Goal: Information Seeking & Learning: Learn about a topic

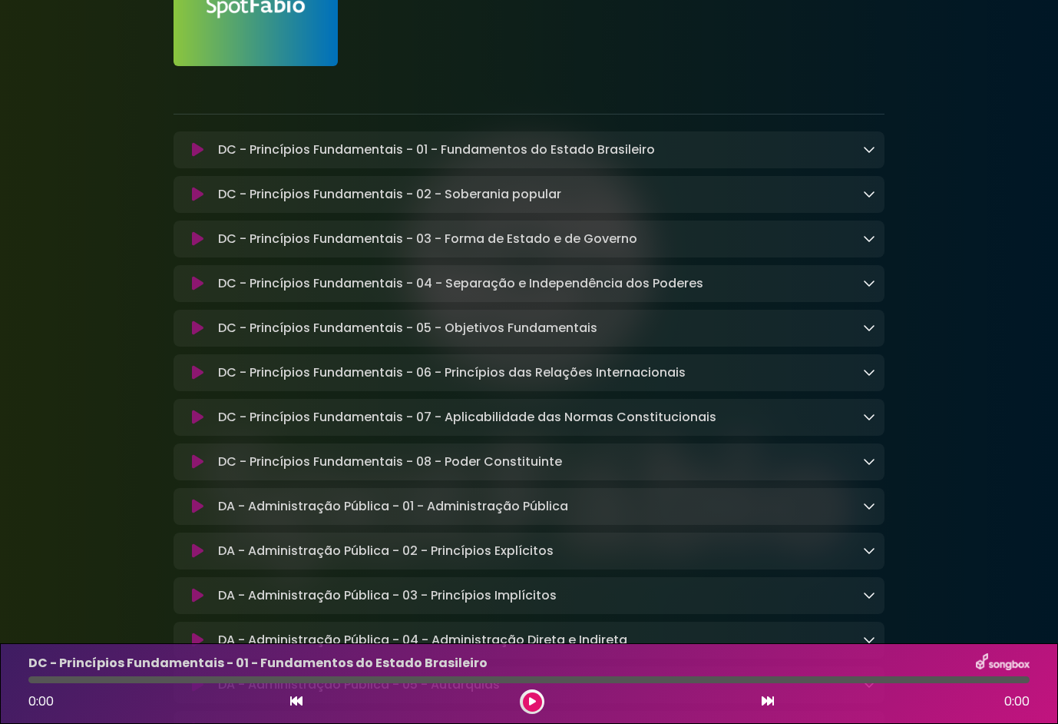
scroll to position [230, 0]
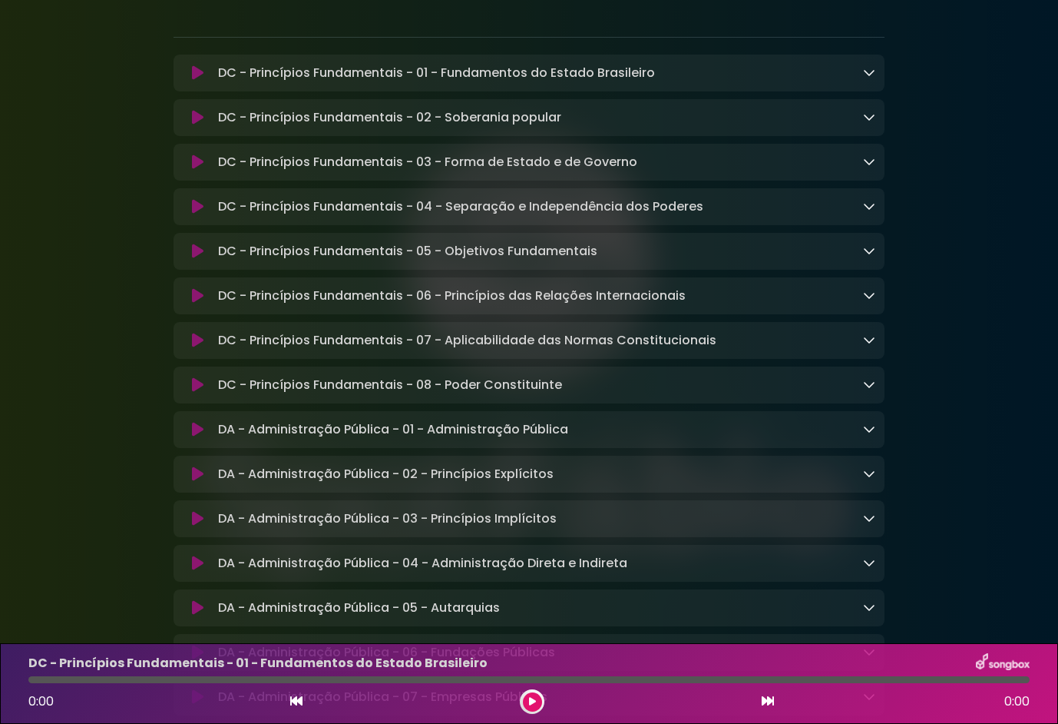
click at [873, 389] on icon at bounding box center [869, 384] width 12 height 12
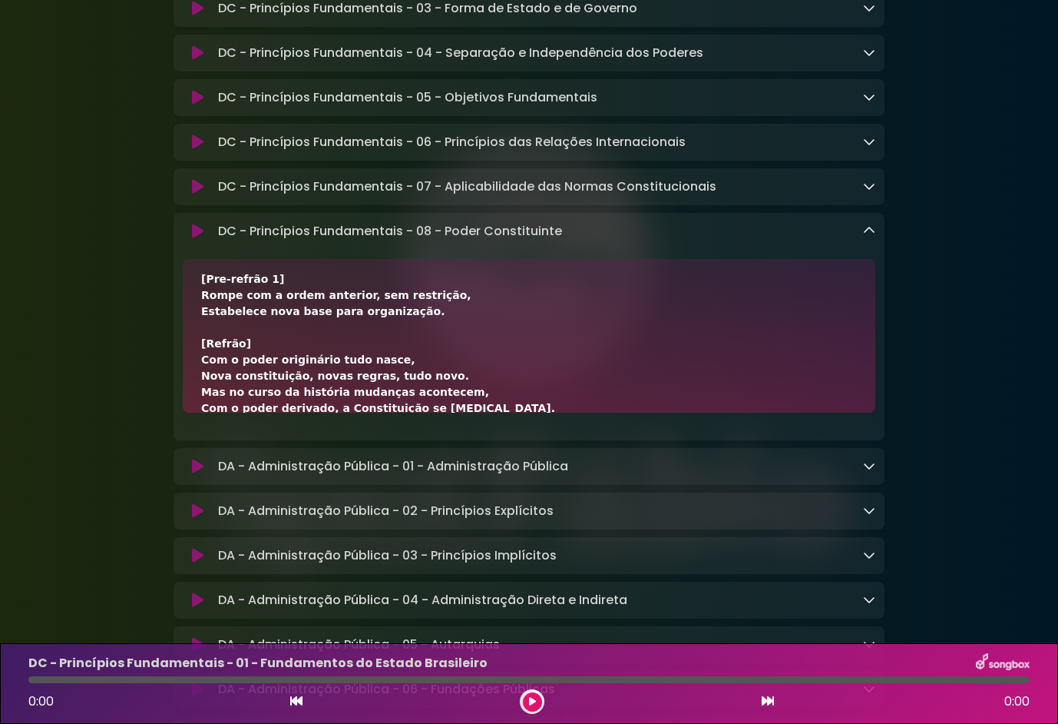
scroll to position [100, 0]
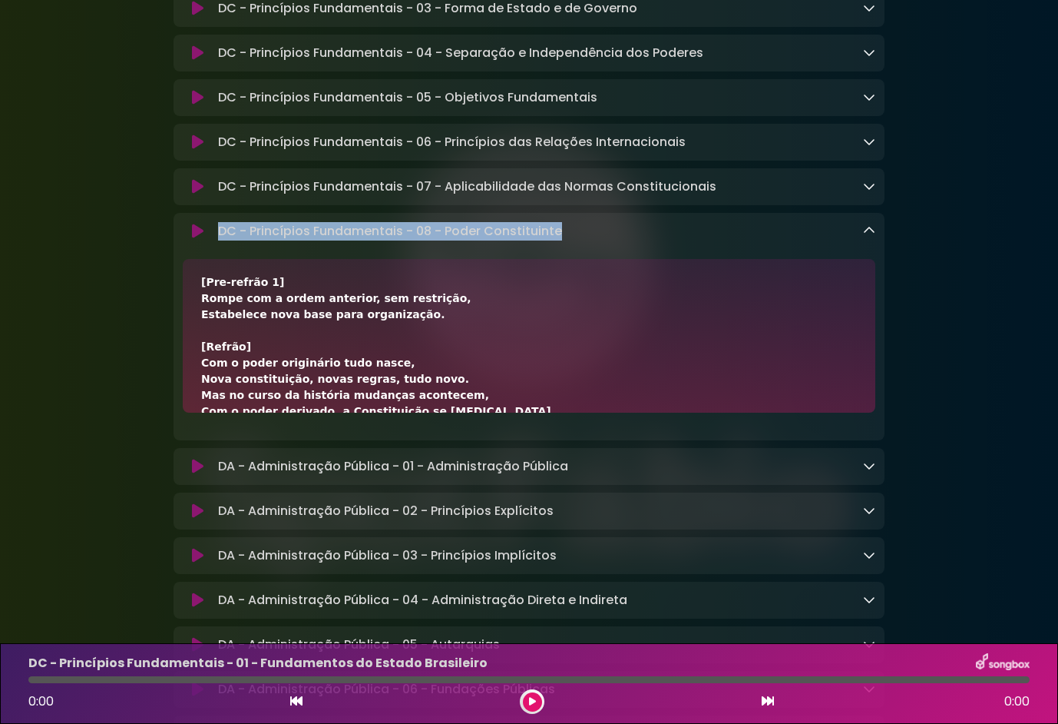
drag, startPoint x: 644, startPoint y: 242, endPoint x: 208, endPoint y: 235, distance: 435.6
click at [208, 235] on div "DC - Princípios Fundamentais - 08 - Poder Constituinte Loading Track..." at bounding box center [529, 231] width 693 height 18
drag, startPoint x: 208, startPoint y: 235, endPoint x: 278, endPoint y: 234, distance: 69.9
copy div "DC - Princípios Fundamentais - 08 - Poder Constituinte"
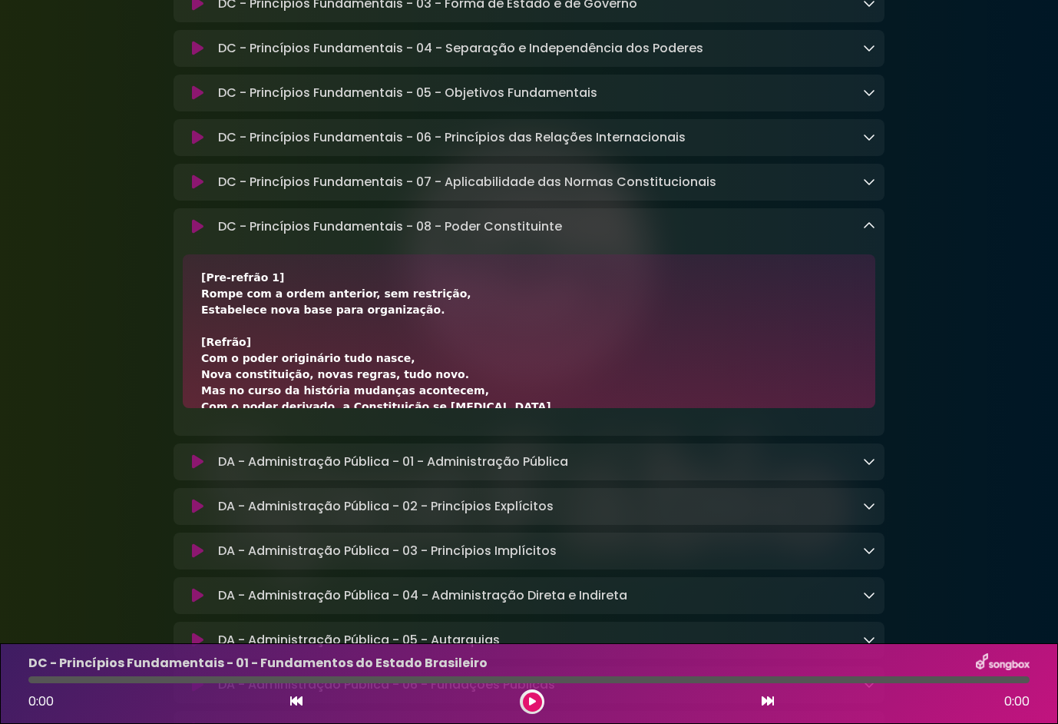
scroll to position [461, 0]
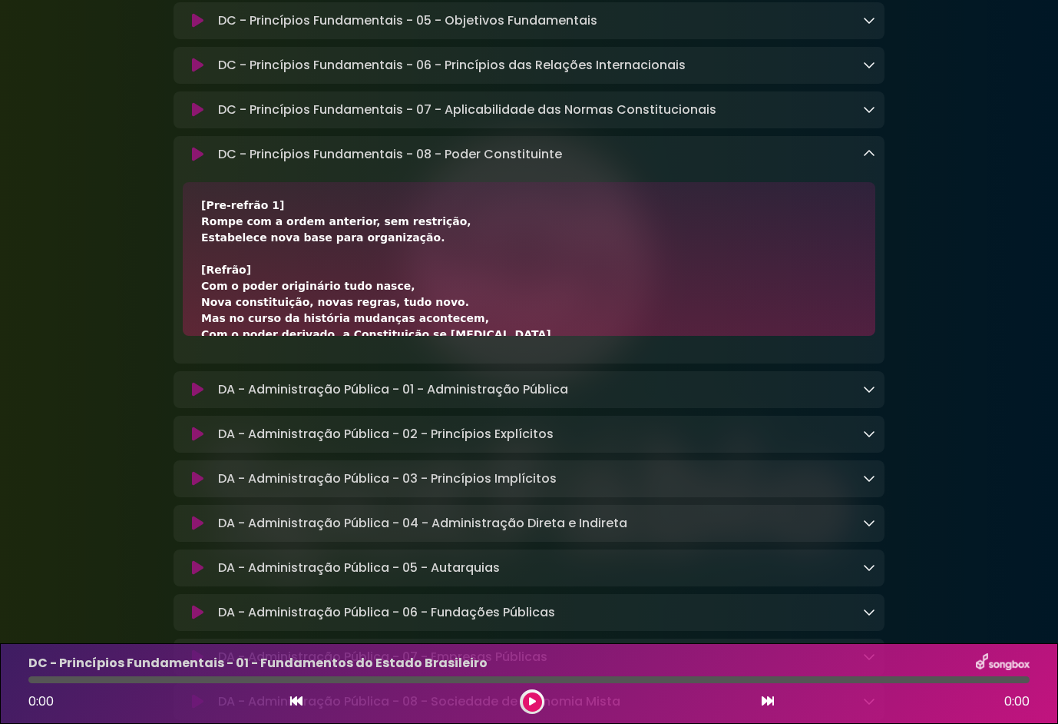
click at [873, 158] on icon at bounding box center [869, 153] width 12 height 12
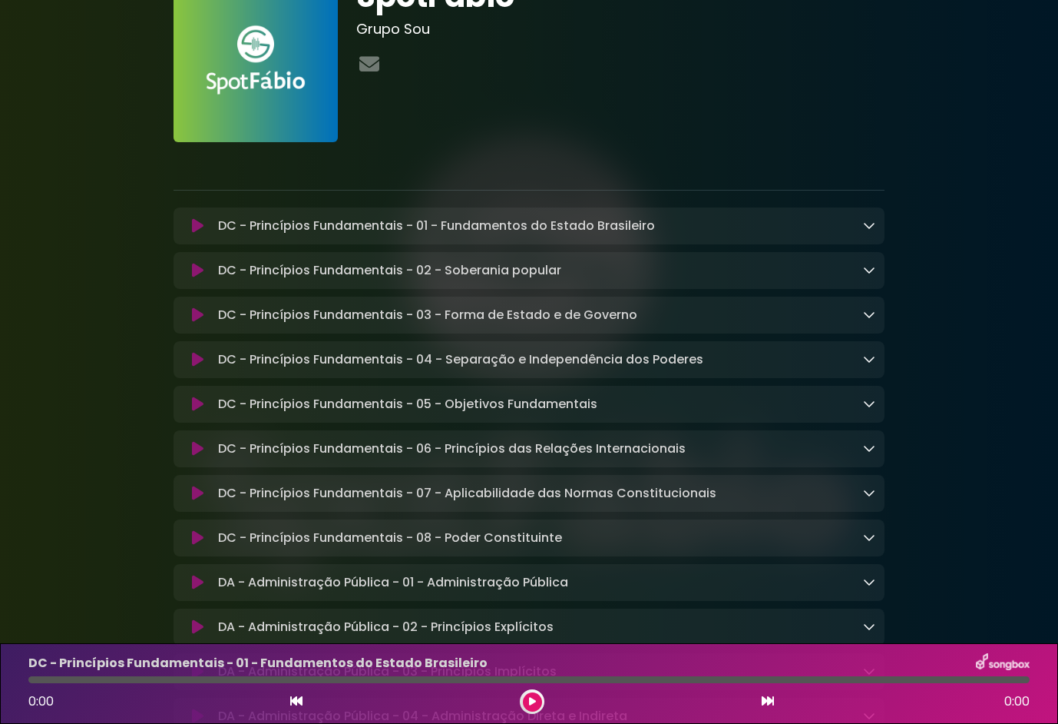
scroll to position [230, 0]
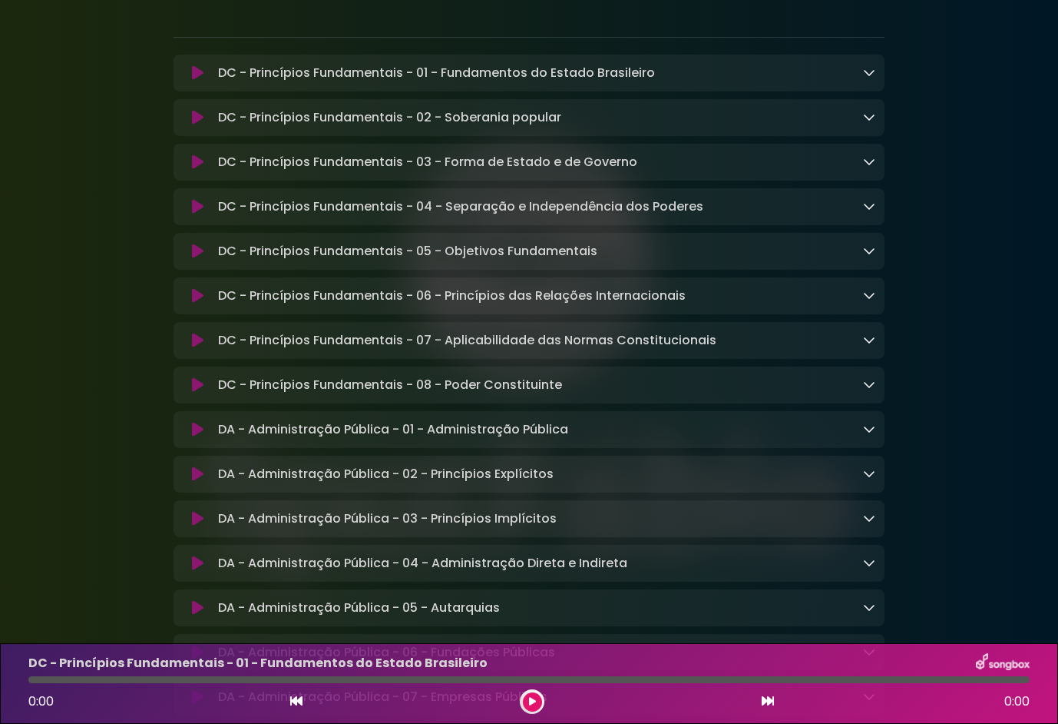
click at [201, 169] on icon at bounding box center [198, 161] width 12 height 15
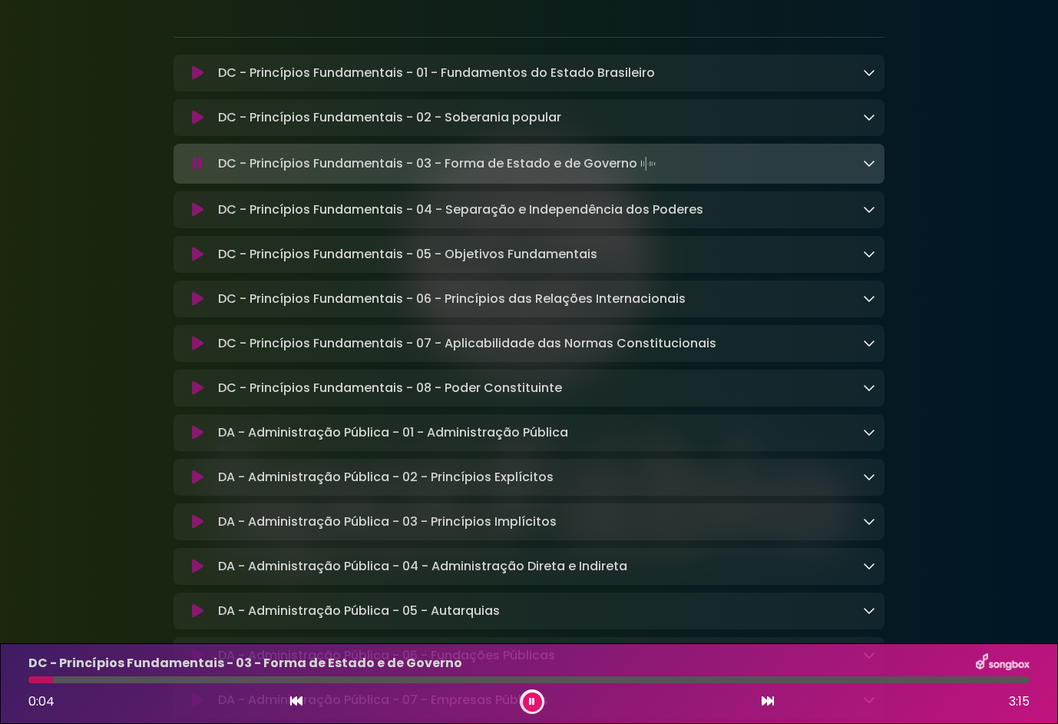
click at [724, 174] on div "DC - Princípios Fundamentais - 03 - Forma de Estado e de Governo Loading Track.…" at bounding box center [544, 164] width 664 height 22
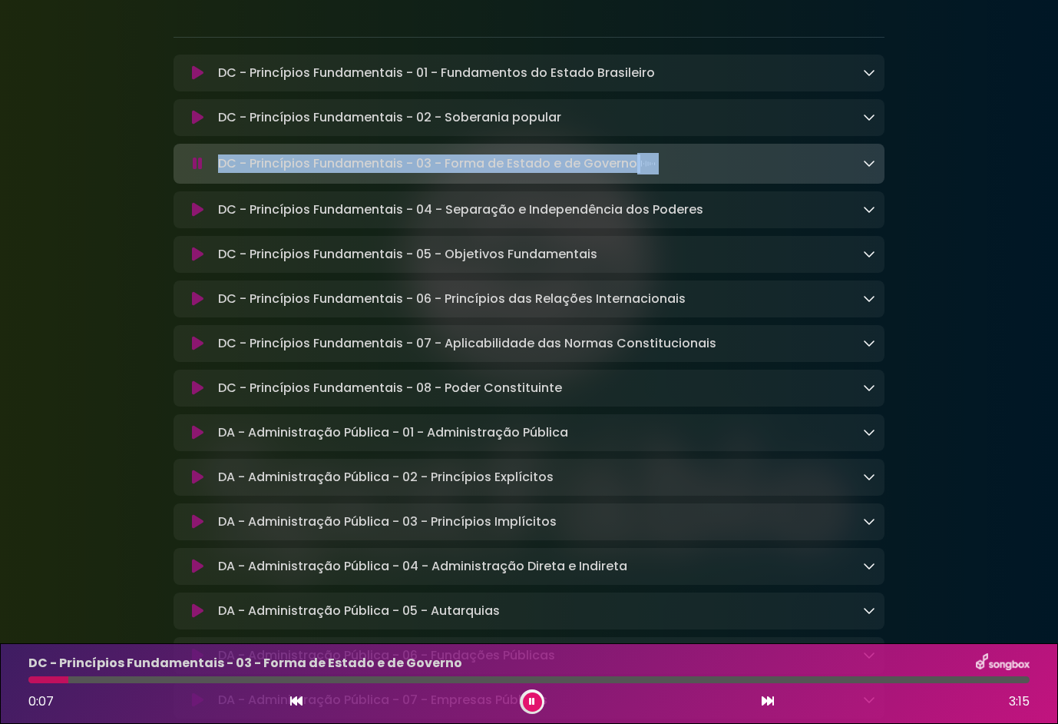
drag, startPoint x: 712, startPoint y: 172, endPoint x: 202, endPoint y: 154, distance: 510.4
click at [202, 154] on div "DC - Princípios Fundamentais - 03 - Forma de Estado e de Governo Loading Track.…" at bounding box center [529, 164] width 711 height 40
drag, startPoint x: 204, startPoint y: 153, endPoint x: 307, endPoint y: 164, distance: 104.3
copy div "DC - Princípios Fundamentais - 03 - Forma de Estado e de Governo"
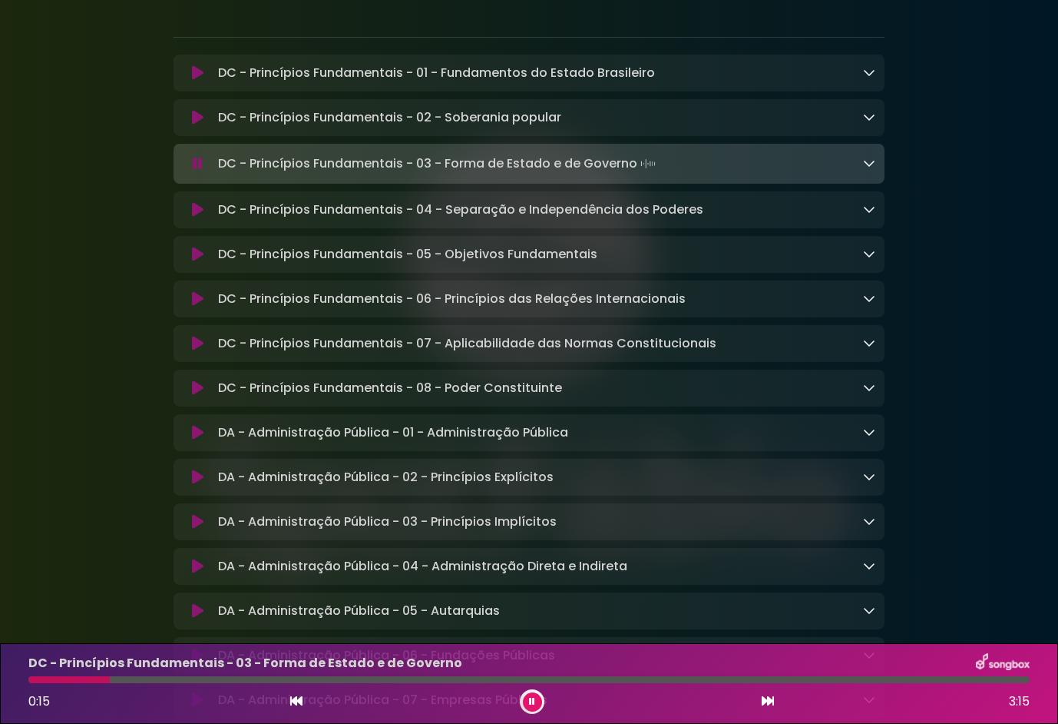
click at [194, 217] on icon at bounding box center [198, 209] width 12 height 15
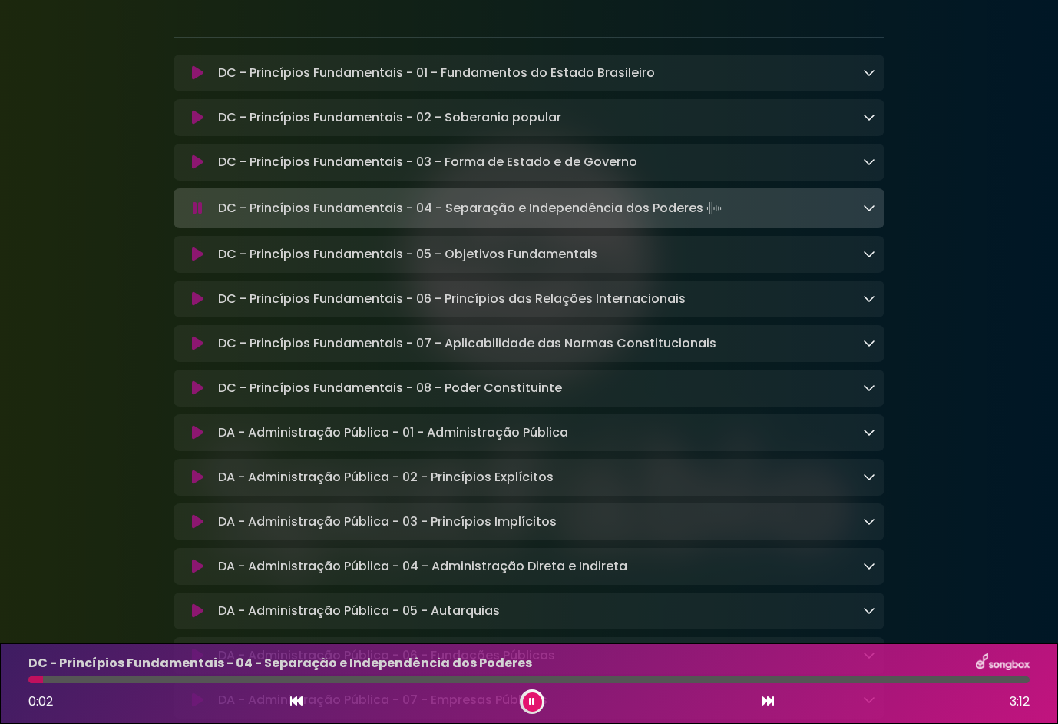
click at [195, 261] on icon at bounding box center [198, 254] width 12 height 15
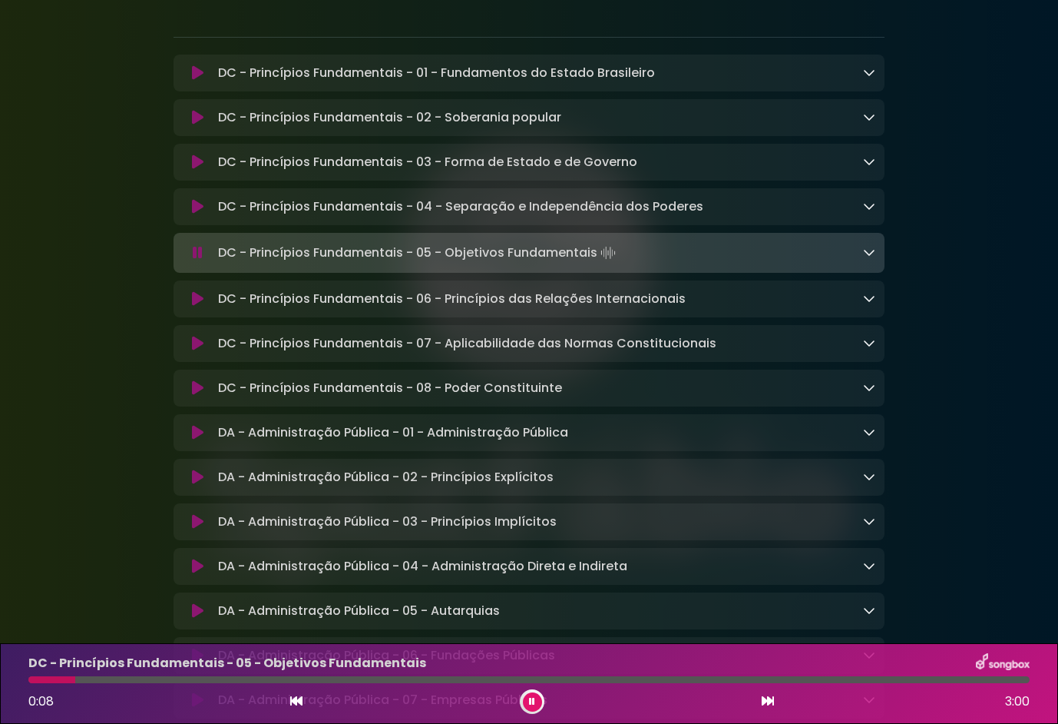
click at [192, 304] on icon at bounding box center [198, 298] width 12 height 15
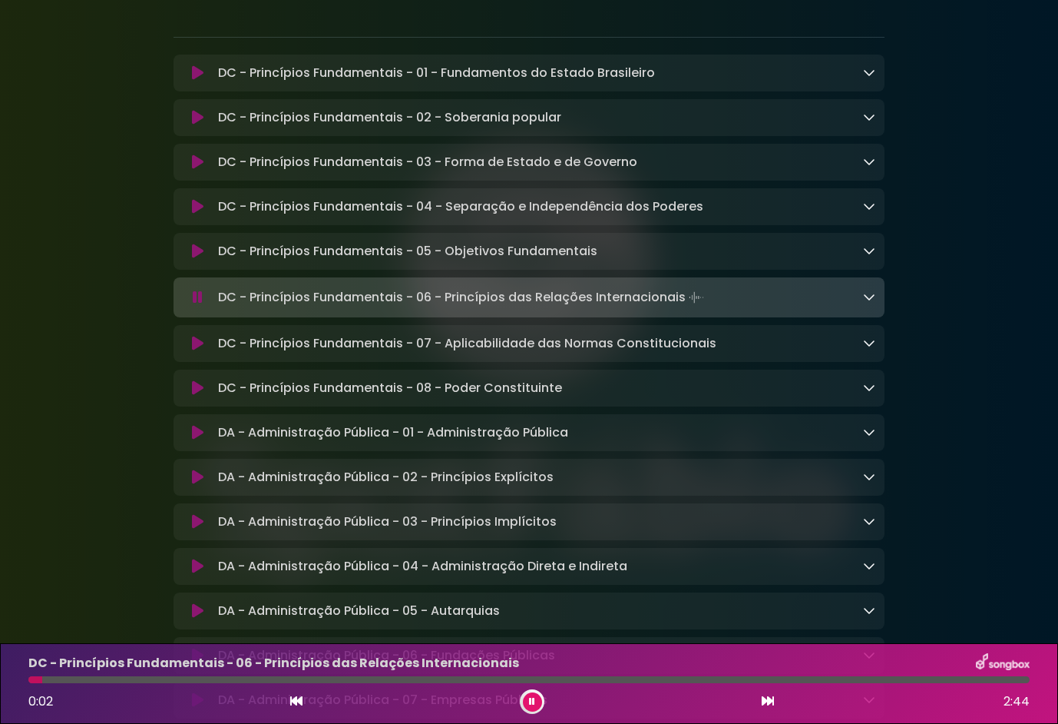
click at [194, 345] on icon at bounding box center [198, 343] width 12 height 15
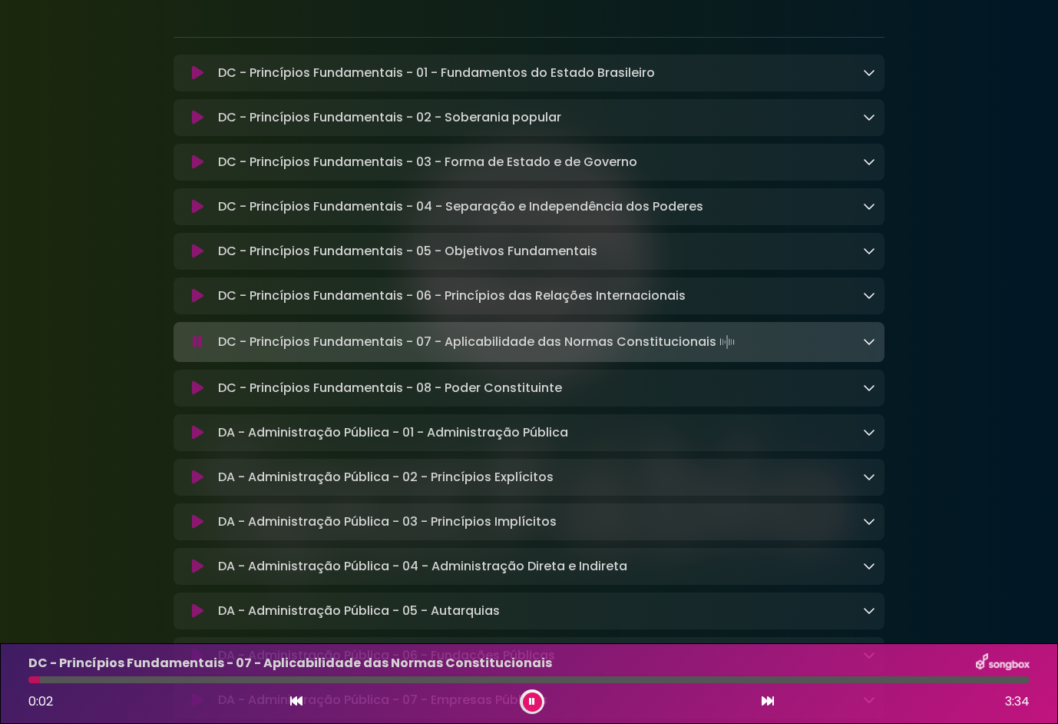
click at [194, 395] on icon at bounding box center [198, 387] width 12 height 15
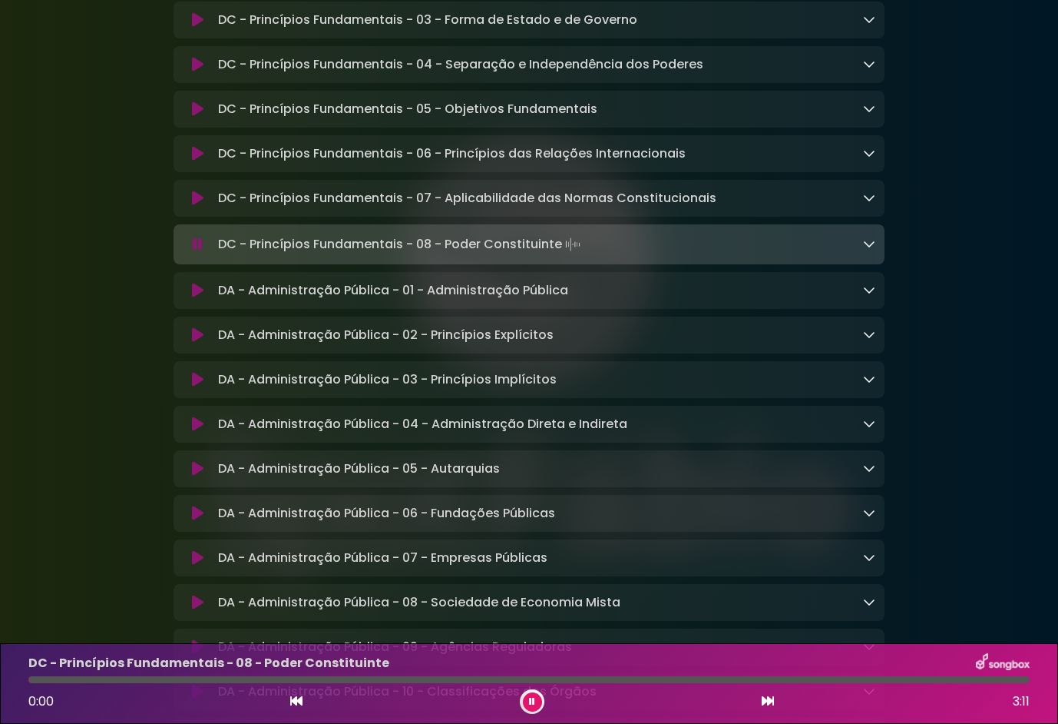
scroll to position [384, 0]
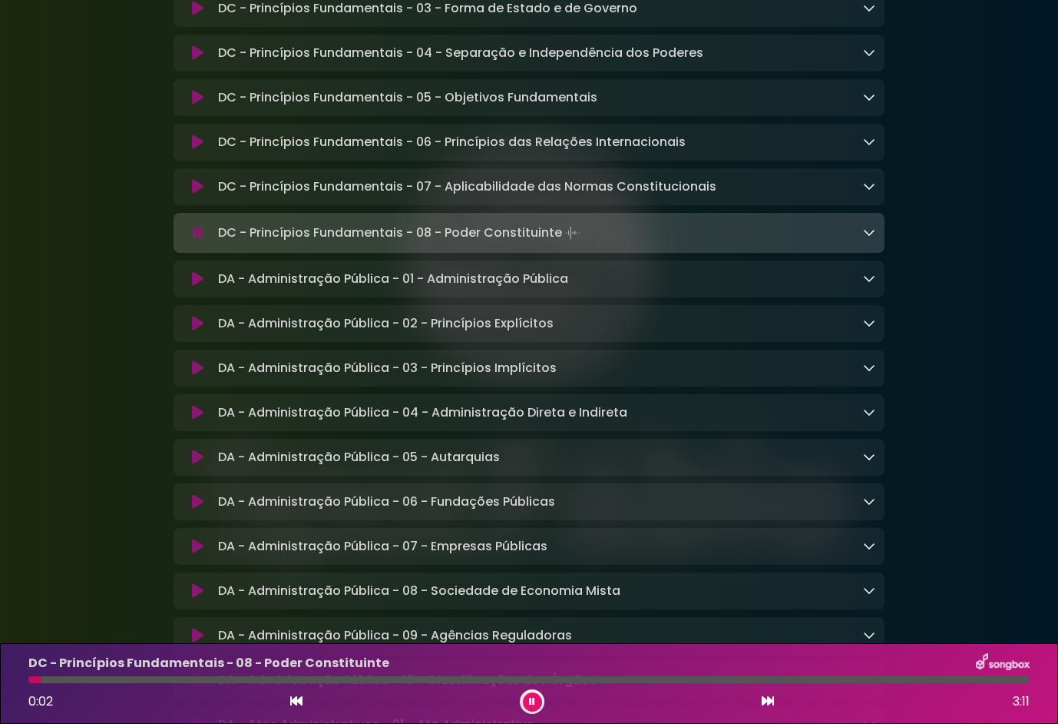
click at [197, 287] on icon at bounding box center [198, 278] width 12 height 15
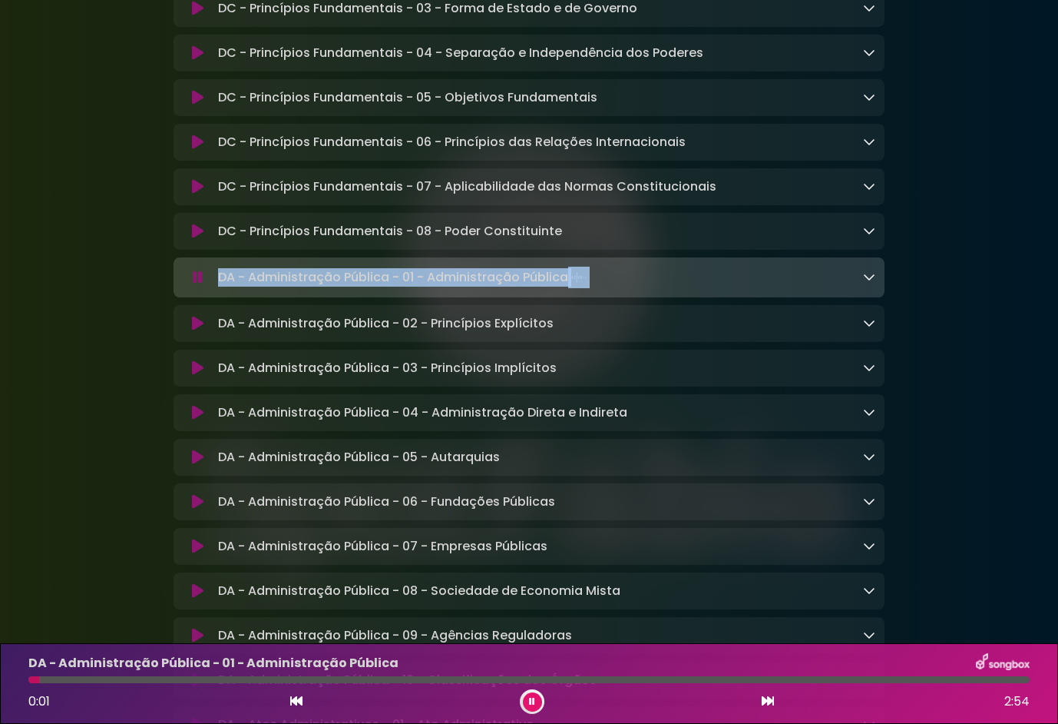
drag, startPoint x: 591, startPoint y: 280, endPoint x: 198, endPoint y: 279, distance: 392.5
click at [198, 279] on div "DA - Administração Pública - 01 - Administração Pública Loading Track..." at bounding box center [529, 278] width 693 height 22
drag, startPoint x: 198, startPoint y: 279, endPoint x: 293, endPoint y: 283, distance: 94.6
copy div "DA - Administração Pública - 01 - Administração Pública"
click at [187, 325] on button at bounding box center [197, 323] width 29 height 15
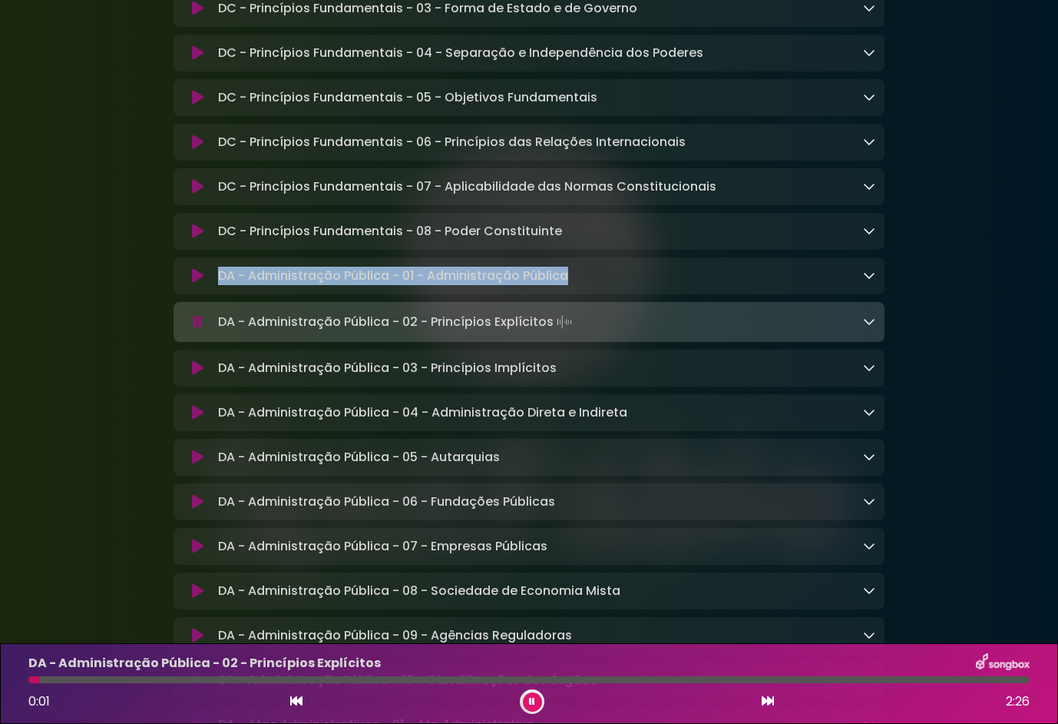
click at [195, 373] on icon at bounding box center [198, 367] width 12 height 15
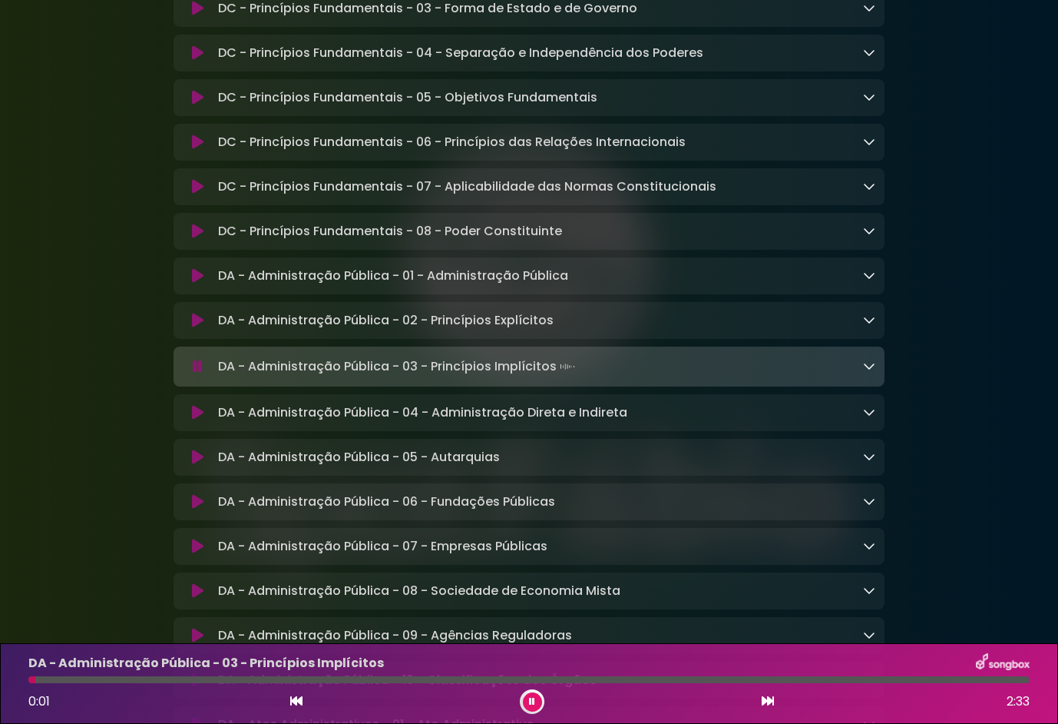
click at [190, 422] on div "DA - Administração Pública - 04 - Administração Direta e Indireta Loading Track…" at bounding box center [529, 412] width 693 height 18
click at [196, 420] on icon at bounding box center [198, 412] width 12 height 15
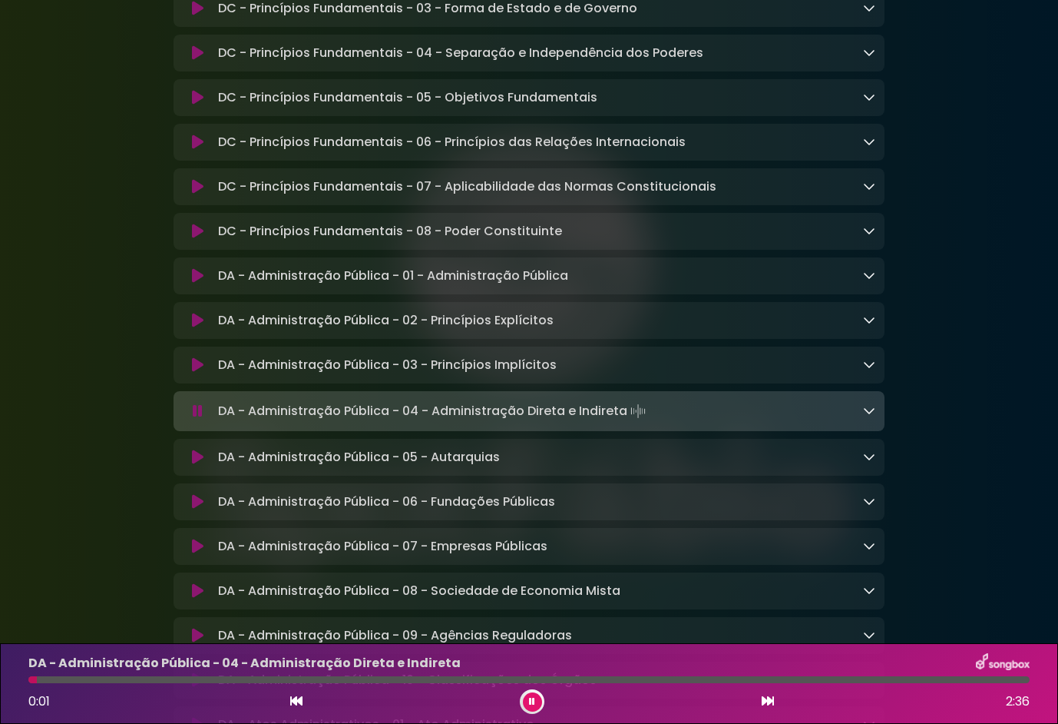
click at [200, 465] on icon at bounding box center [198, 456] width 12 height 15
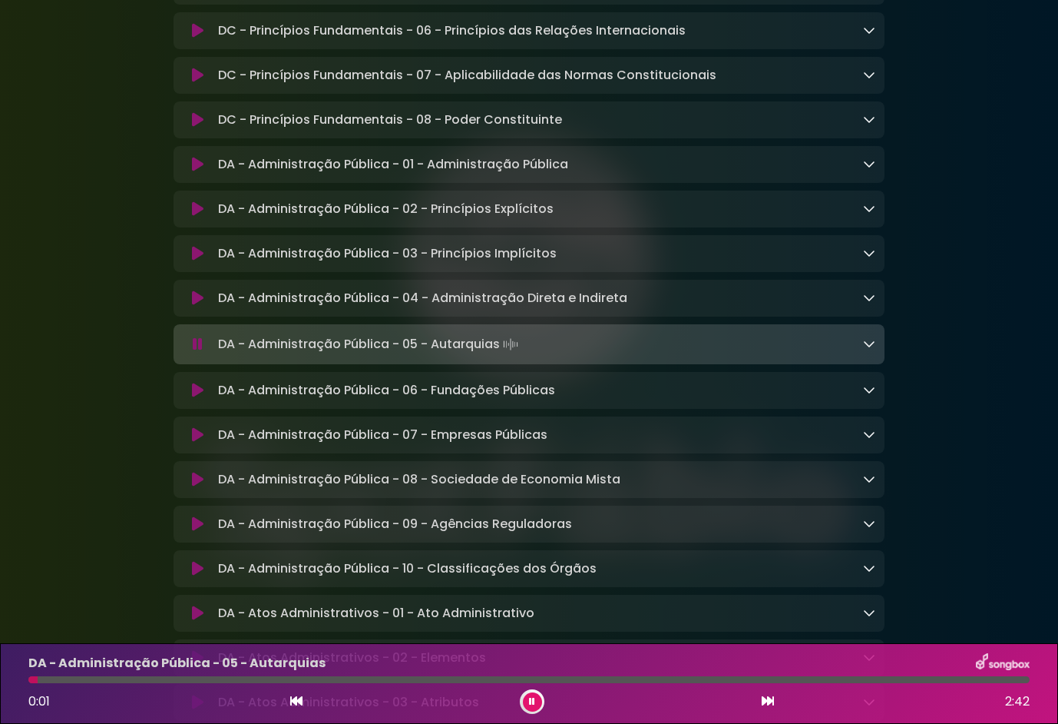
scroll to position [538, 0]
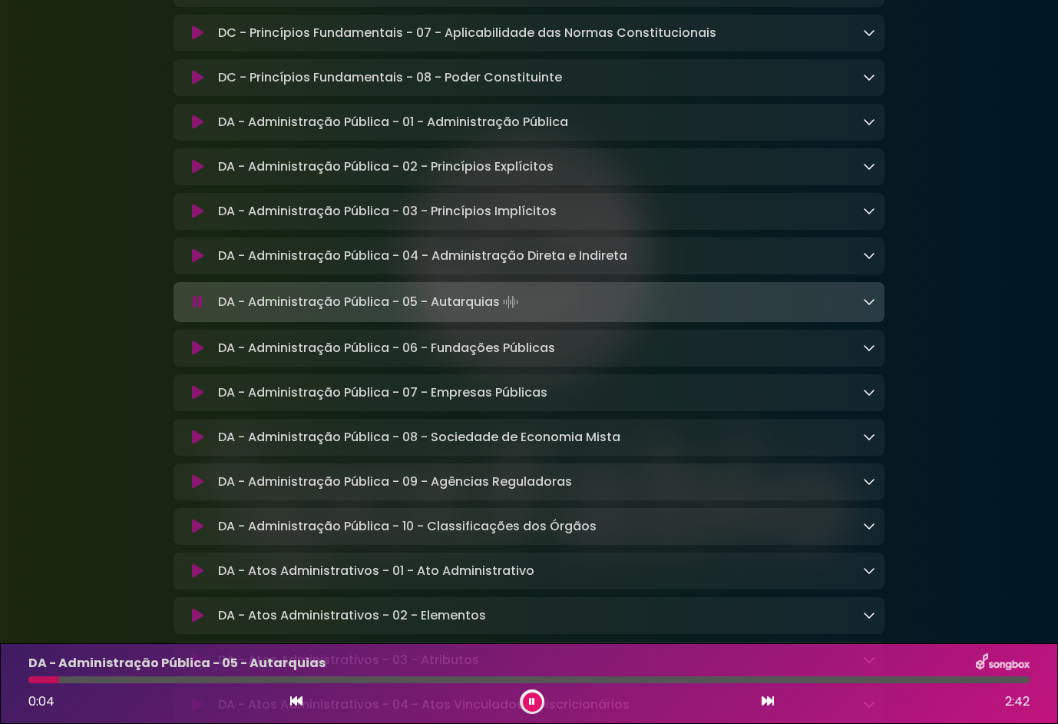
click at [194, 356] on icon at bounding box center [198, 347] width 12 height 15
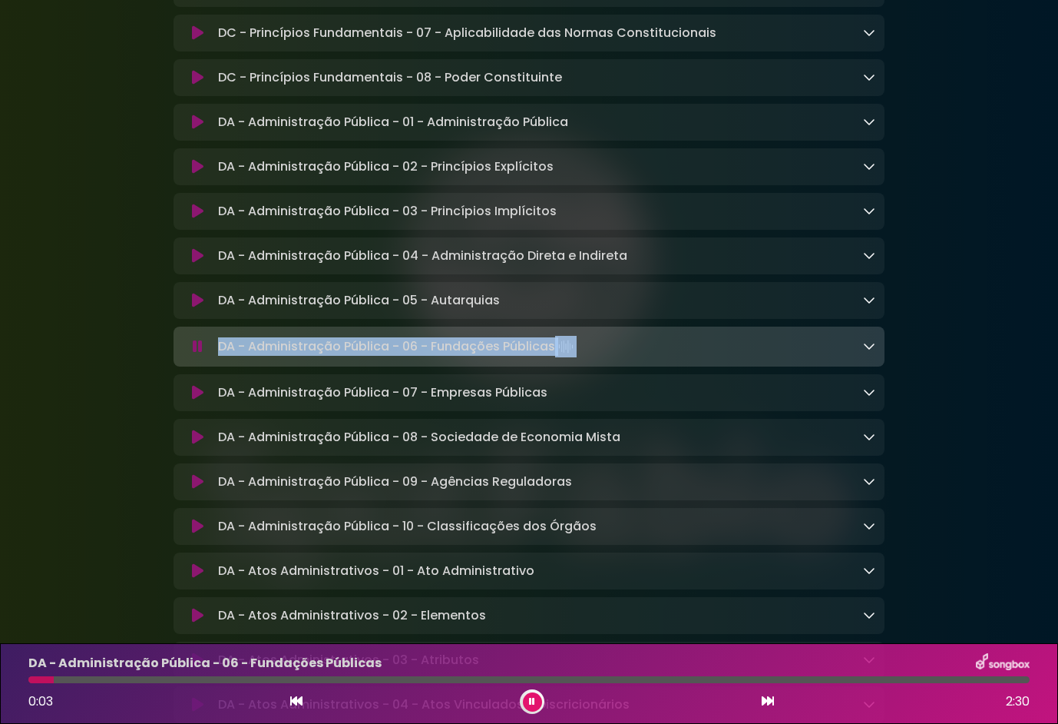
drag, startPoint x: 669, startPoint y: 353, endPoint x: 213, endPoint y: 354, distance: 456.3
click at [213, 354] on div "DA - Administração Pública - 06 - Fundações Públicas Loading Track..." at bounding box center [544, 347] width 664 height 22
drag, startPoint x: 213, startPoint y: 354, endPoint x: 282, endPoint y: 359, distance: 69.3
copy p "DA - Administração Pública - 06 - Fundações Públicas"
click at [205, 400] on button at bounding box center [197, 392] width 29 height 15
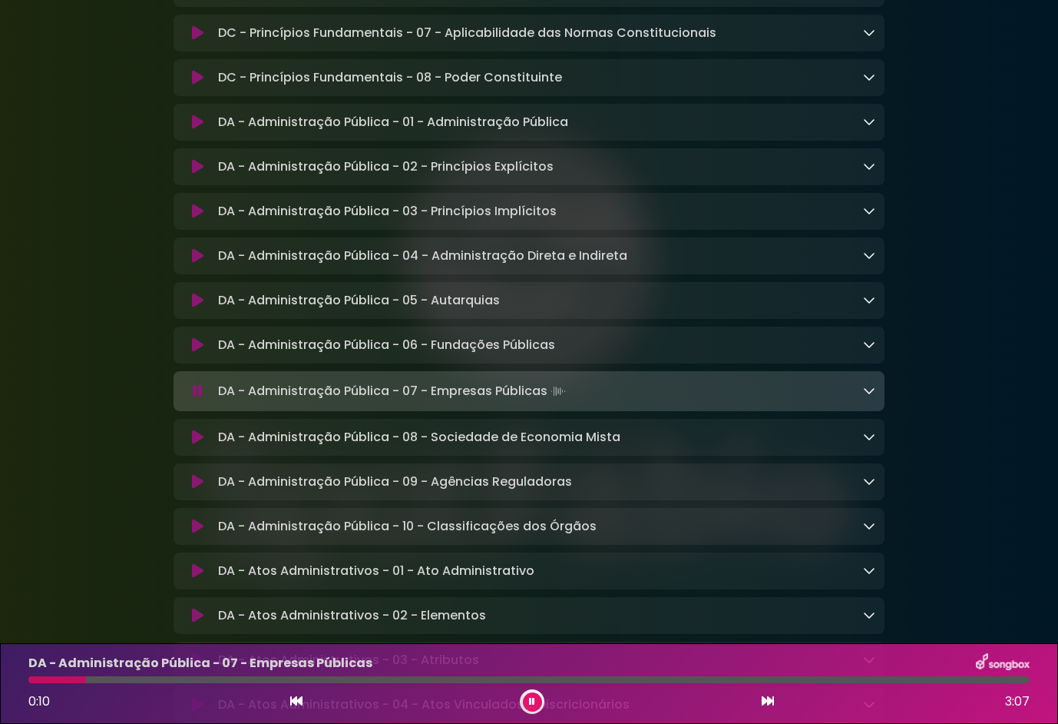
click at [135, 676] on div at bounding box center [529, 679] width 1002 height 7
click at [194, 445] on icon at bounding box center [198, 436] width 12 height 15
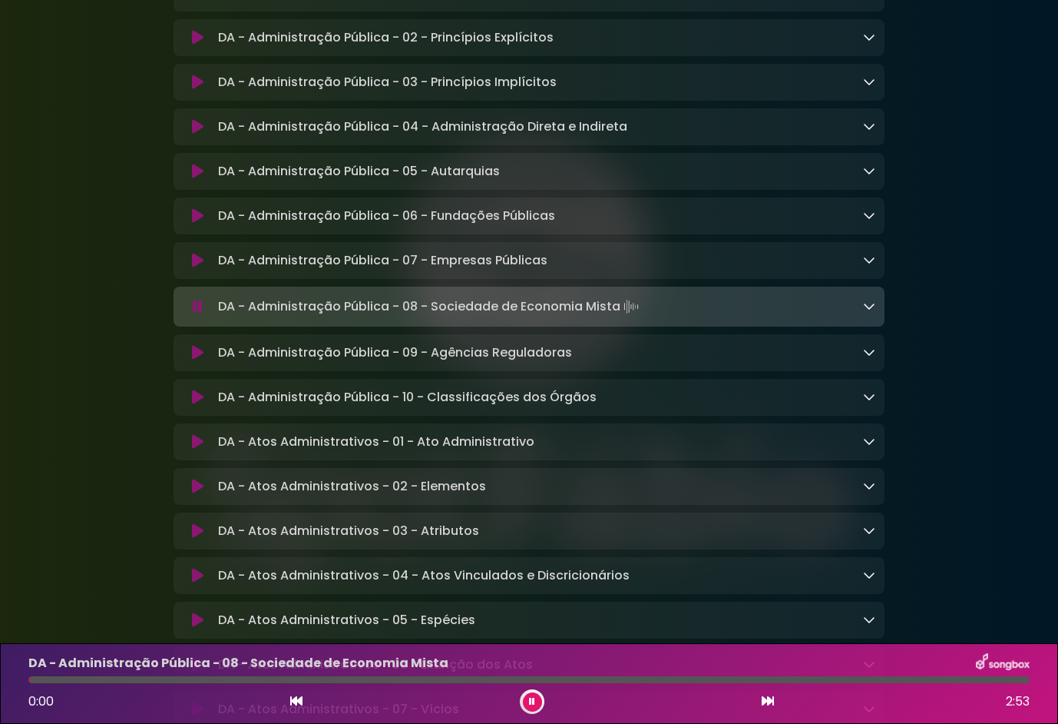
scroll to position [691, 0]
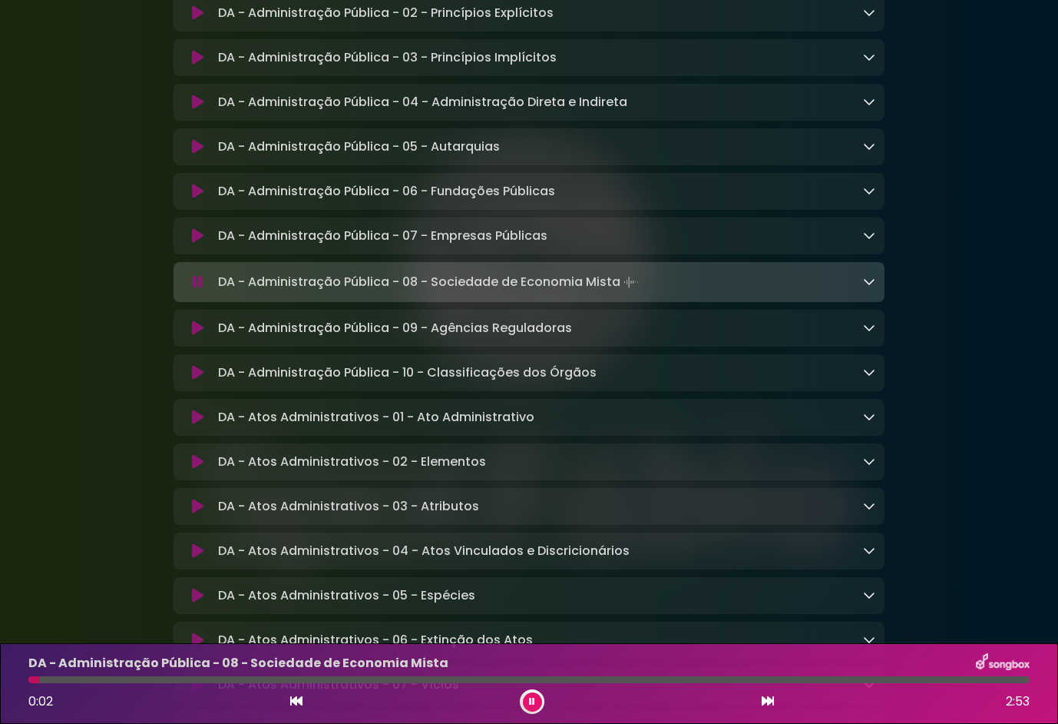
click at [195, 336] on icon at bounding box center [198, 327] width 12 height 15
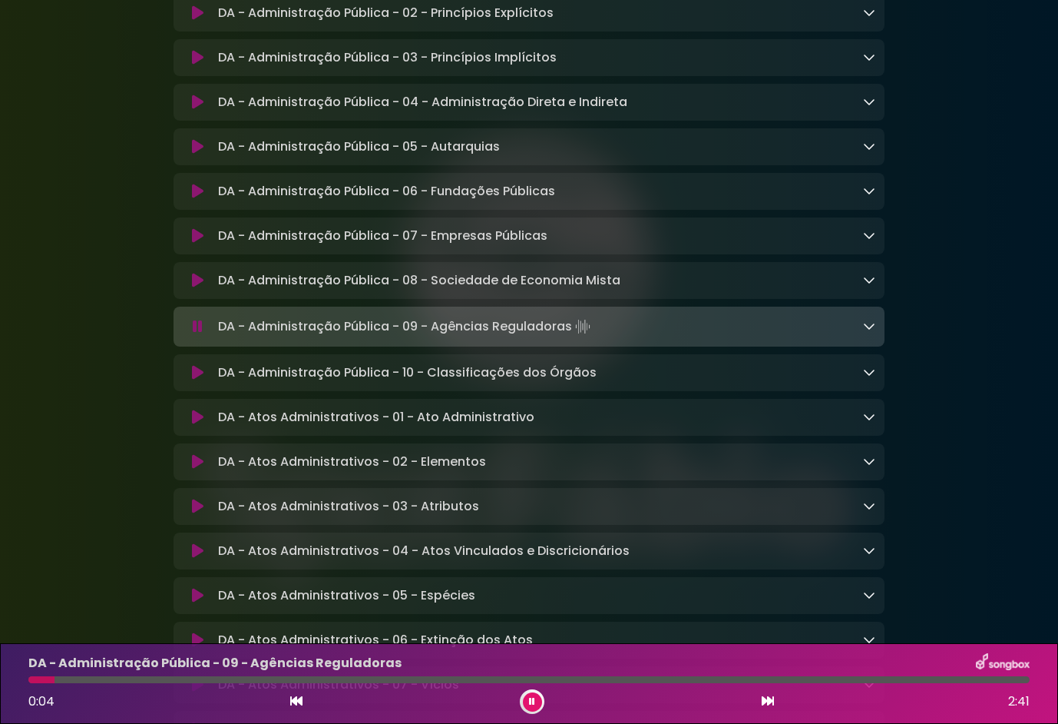
click at [92, 682] on div at bounding box center [529, 679] width 1002 height 7
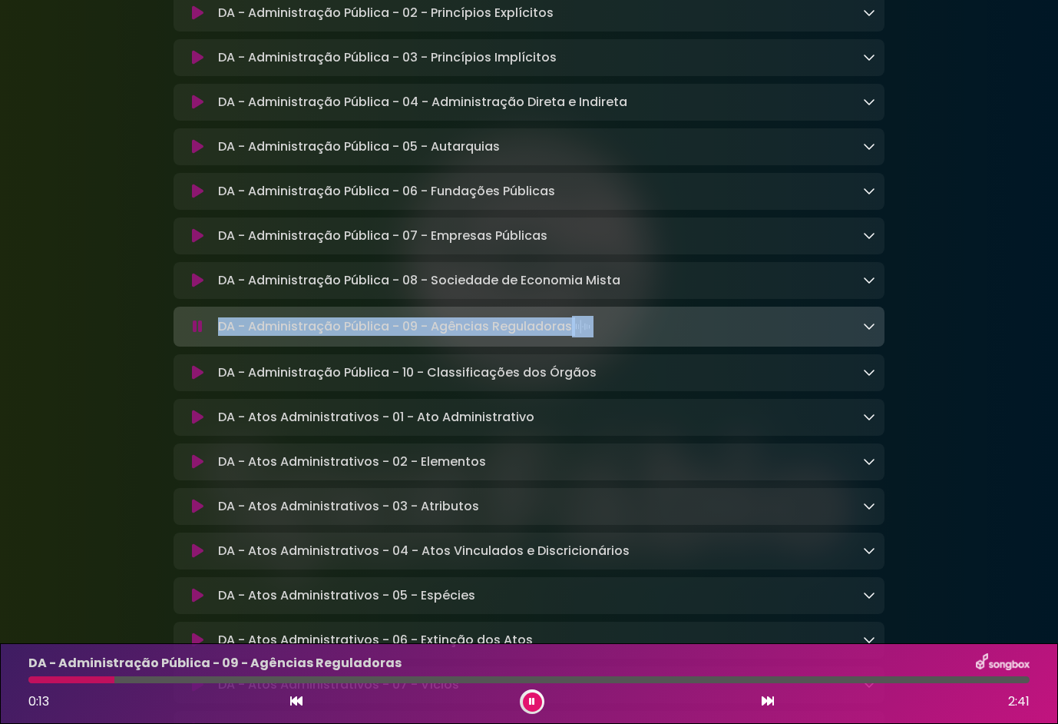
drag, startPoint x: 670, startPoint y: 345, endPoint x: 194, endPoint y: 348, distance: 476.2
click at [194, 337] on div "DA - Administração Pública - 09 - Agências Reguladoras Loading Track..." at bounding box center [529, 327] width 693 height 22
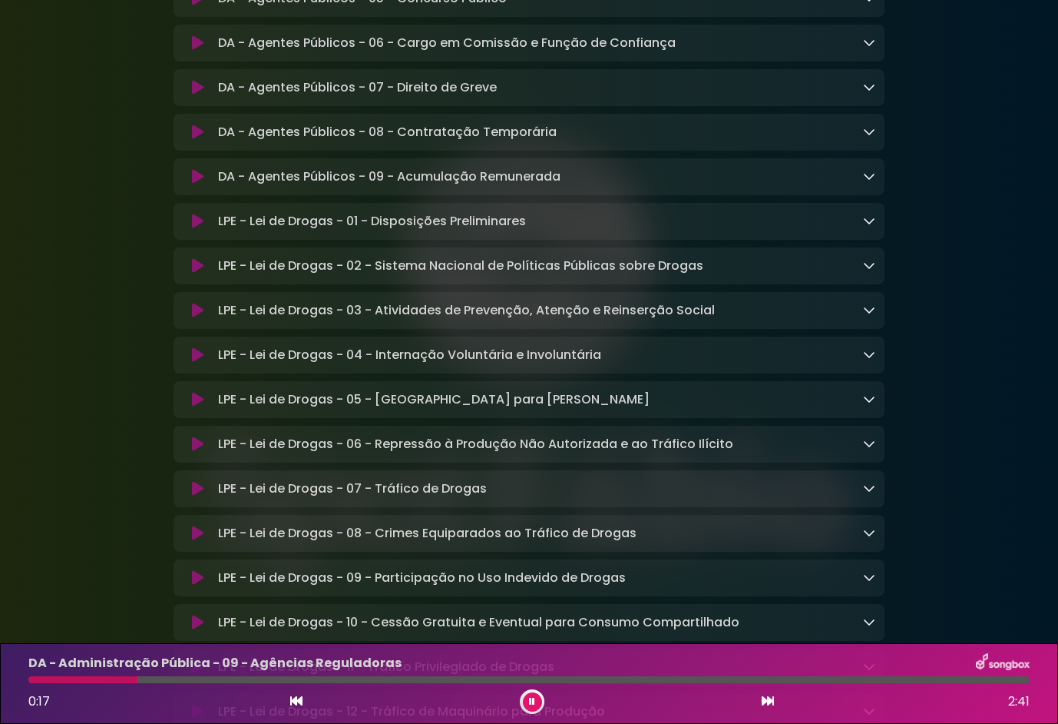
scroll to position [1997, 0]
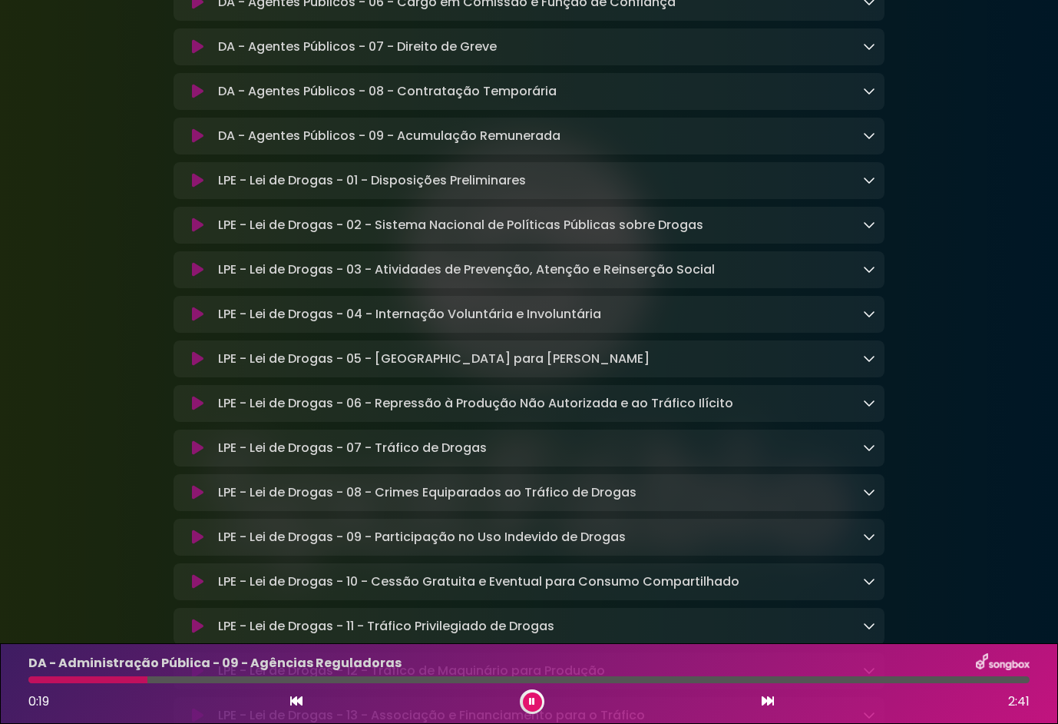
click at [195, 277] on icon at bounding box center [198, 269] width 12 height 15
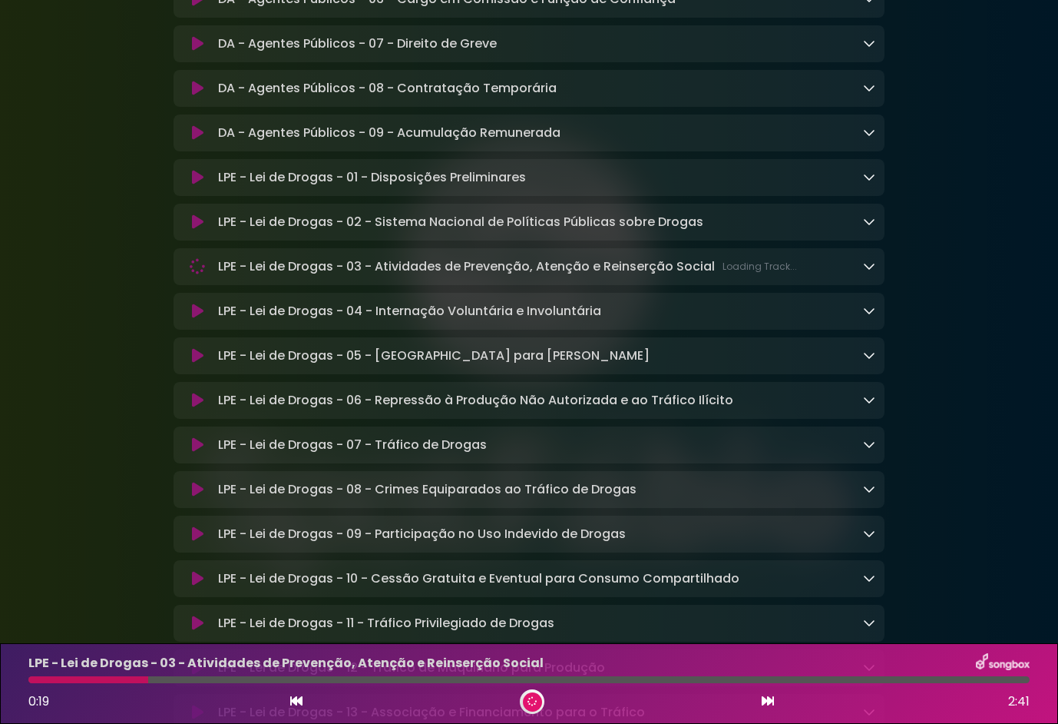
scroll to position [1995, 0]
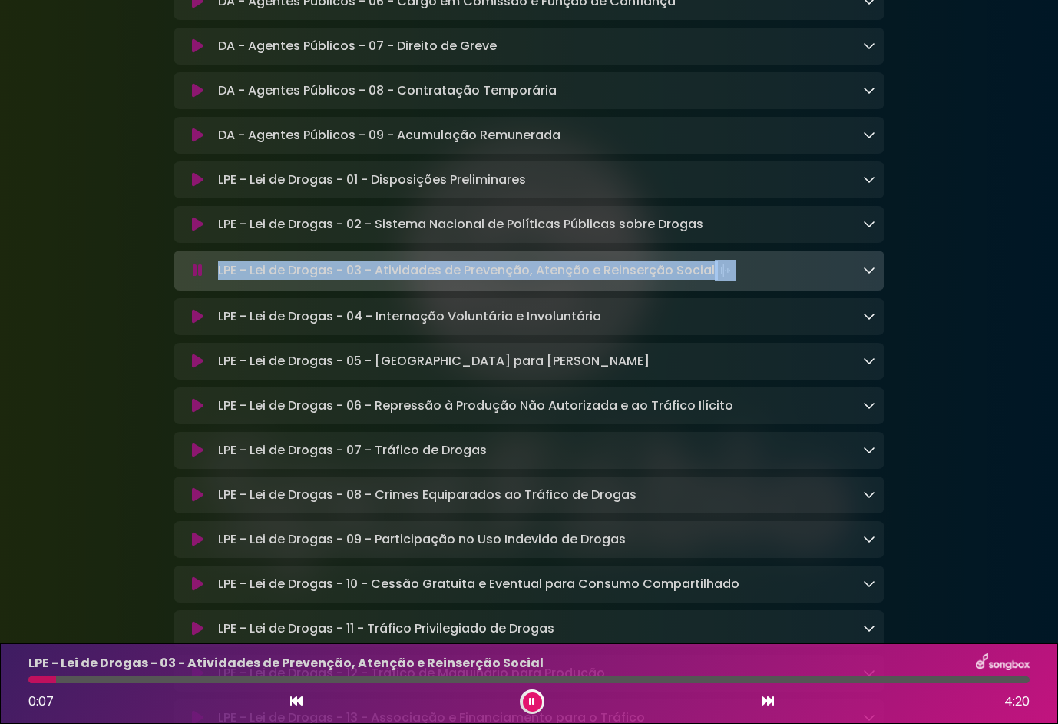
drag, startPoint x: 763, startPoint y: 303, endPoint x: 191, endPoint y: 295, distance: 571.5
click at [191, 281] on div "LPE - Lei de Drogas - 03 - Atividades de Prevenção, Atenção e Reinserção Social…" at bounding box center [529, 271] width 693 height 22
drag, startPoint x: 191, startPoint y: 295, endPoint x: 270, endPoint y: 301, distance: 79.4
copy div "LPE - Lei de Drogas - 03 - Atividades de Prevenção, Atenção e Reinserção Social"
click at [194, 324] on icon at bounding box center [198, 316] width 12 height 15
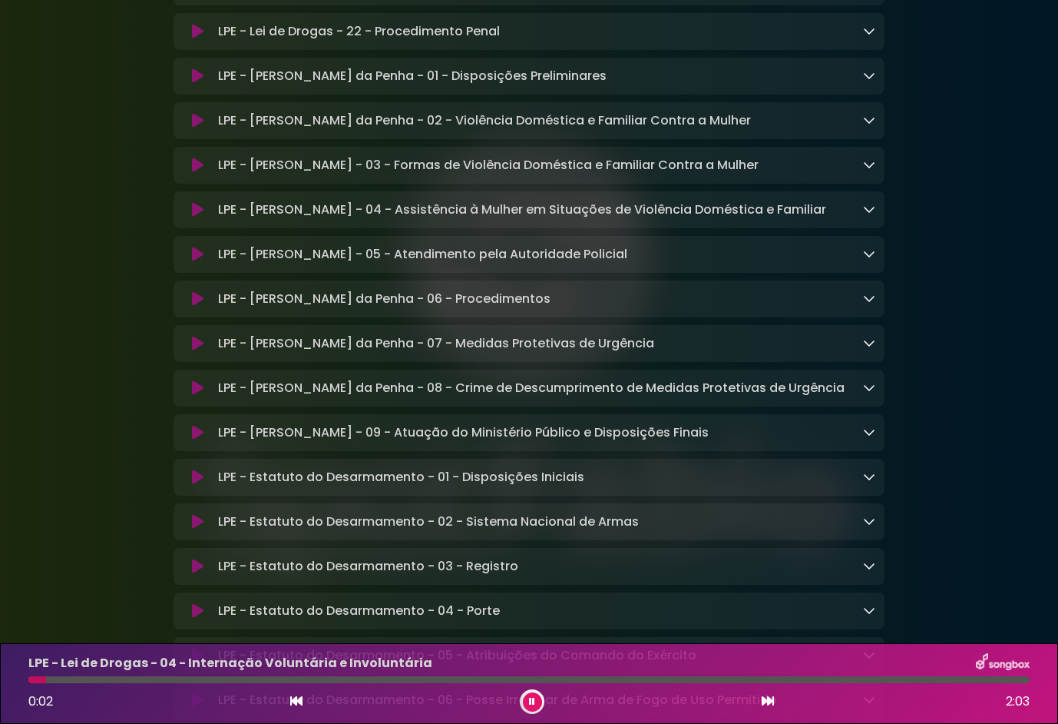
scroll to position [3224, 0]
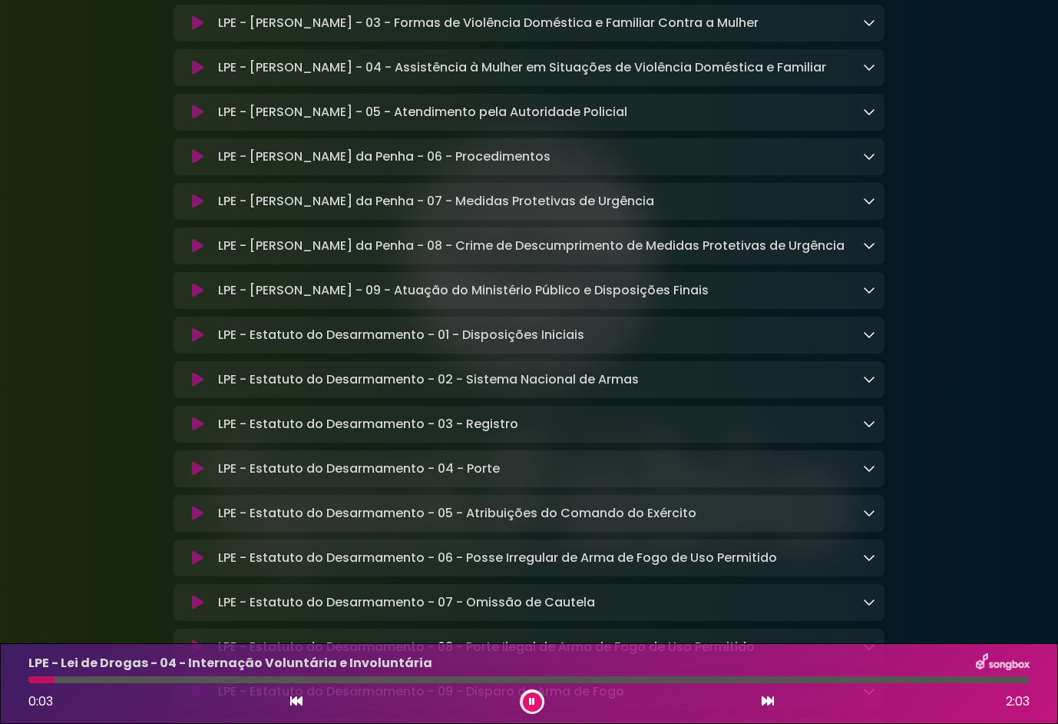
click at [199, 253] on icon at bounding box center [198, 245] width 12 height 15
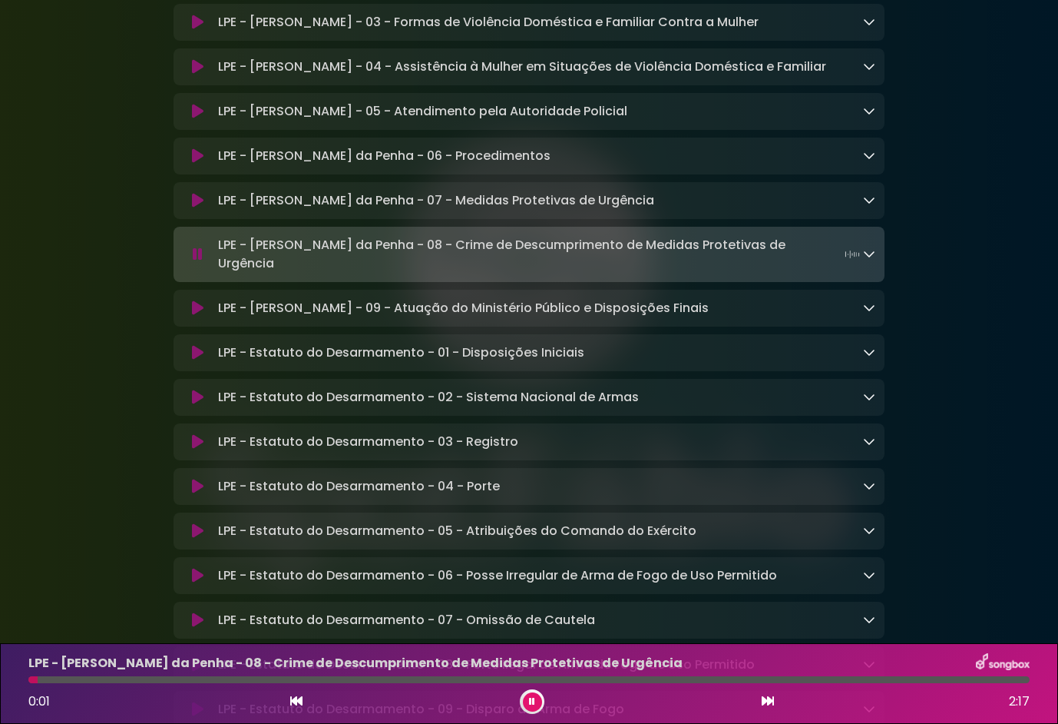
click at [192, 208] on icon at bounding box center [198, 200] width 12 height 15
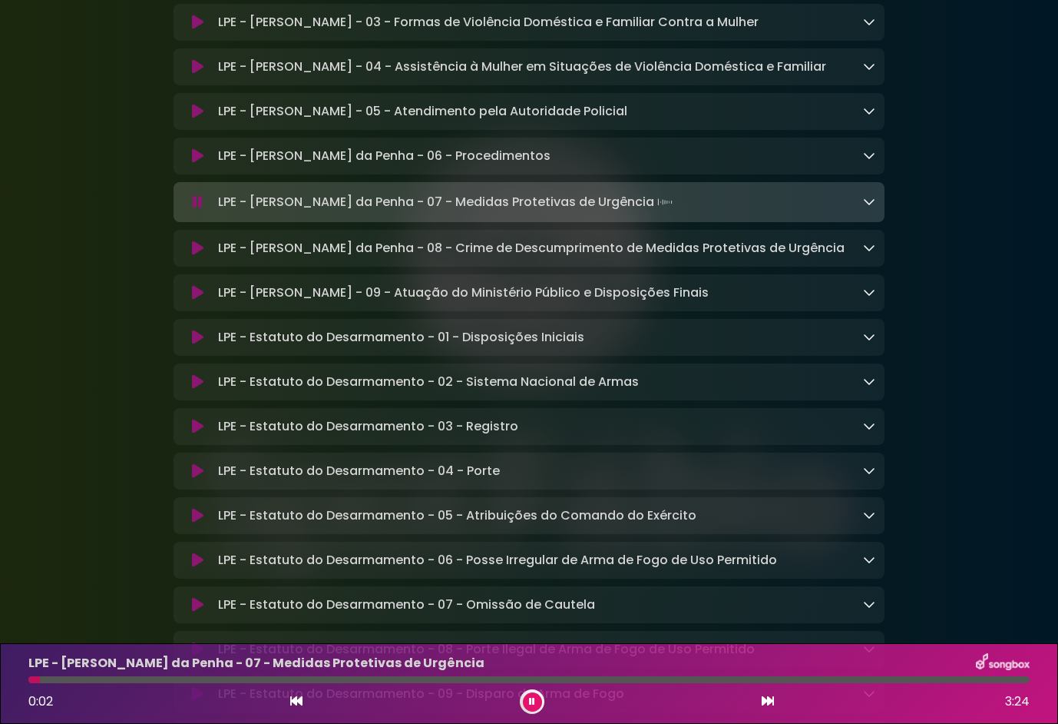
click at [187, 164] on button at bounding box center [197, 155] width 29 height 15
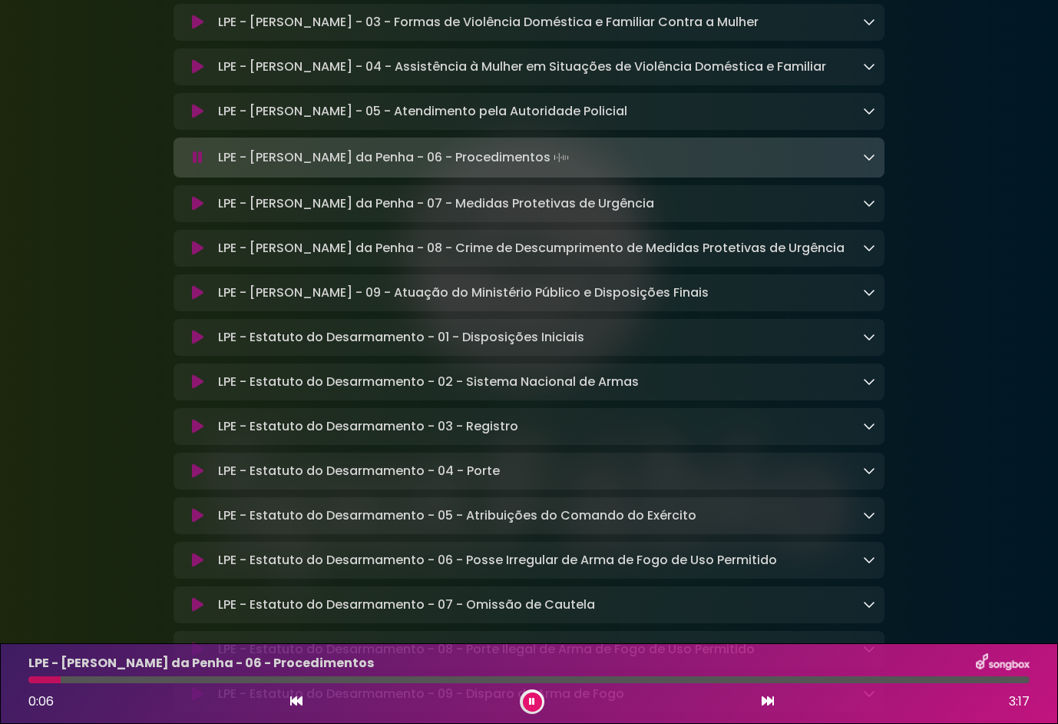
click at [196, 119] on icon at bounding box center [198, 111] width 12 height 15
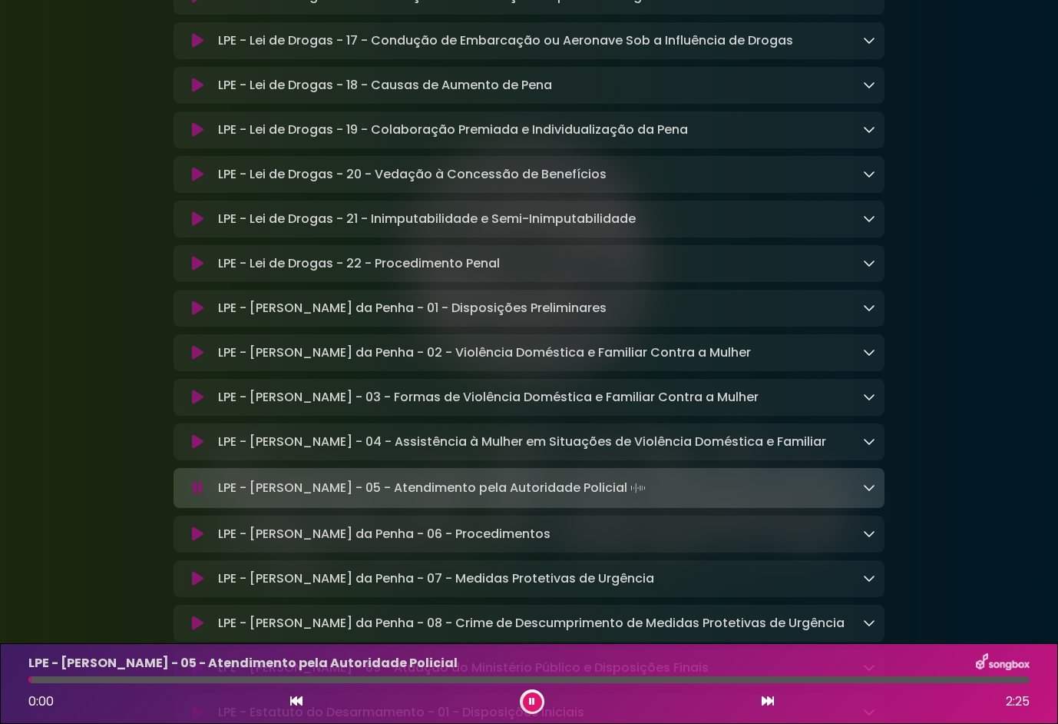
scroll to position [2837, 0]
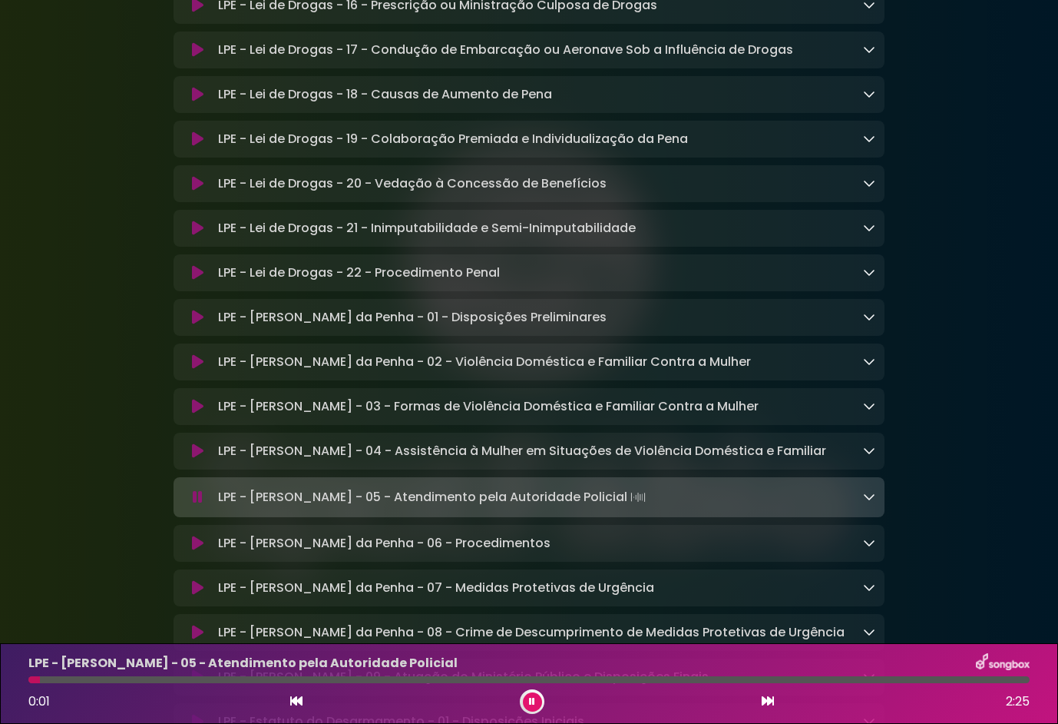
click at [199, 459] on icon at bounding box center [198, 450] width 12 height 15
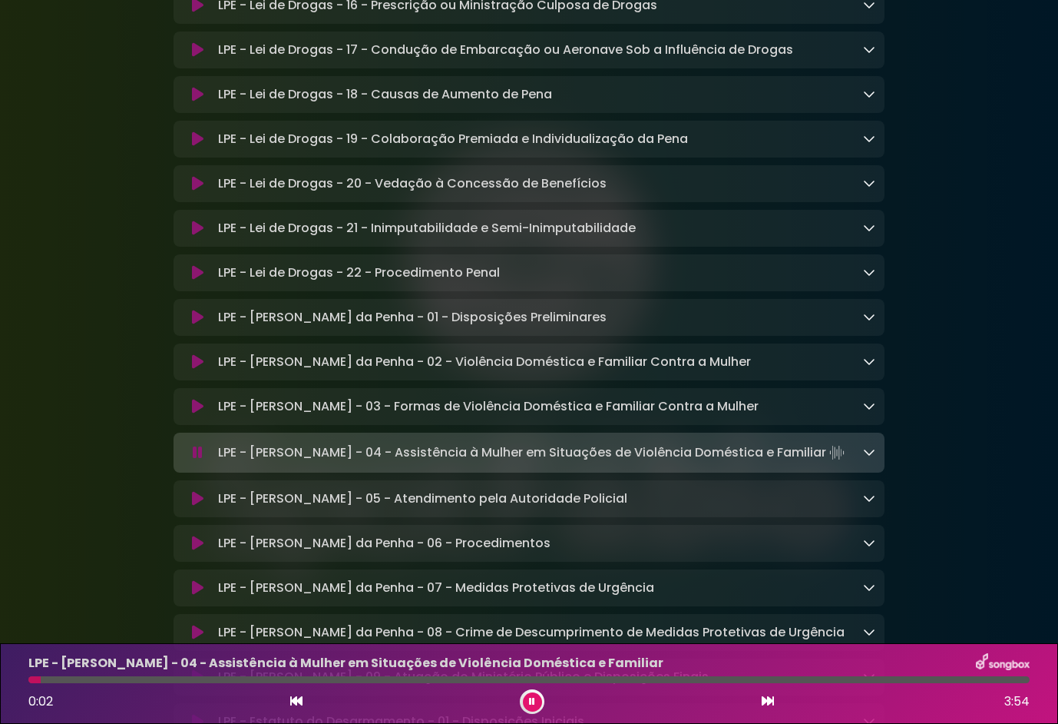
click at [190, 414] on button at bounding box center [197, 406] width 29 height 15
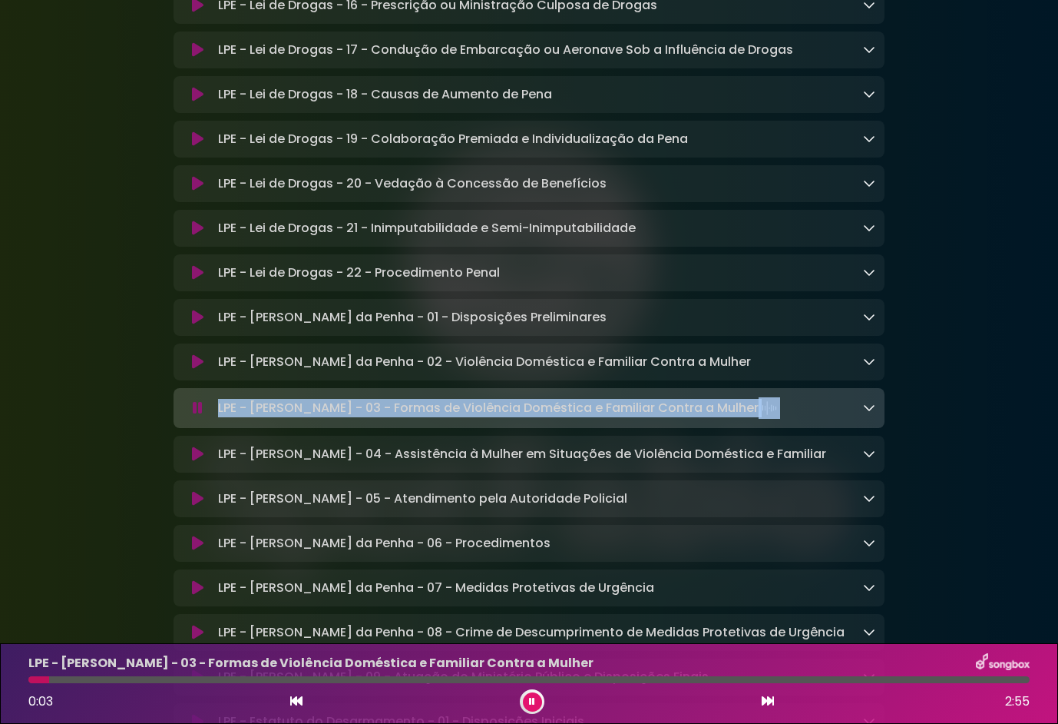
drag, startPoint x: 817, startPoint y: 457, endPoint x: 203, endPoint y: 461, distance: 614.5
click at [203, 419] on div "LPE - [PERSON_NAME] da Penha - 03 - Formas de Violência Doméstica e Familiar Co…" at bounding box center [529, 408] width 693 height 22
drag, startPoint x: 203, startPoint y: 461, endPoint x: 309, endPoint y: 456, distance: 106.1
copy div "LPE - [PERSON_NAME] - 03 - Formas de Violência Doméstica e Familiar Contra a Mu…"
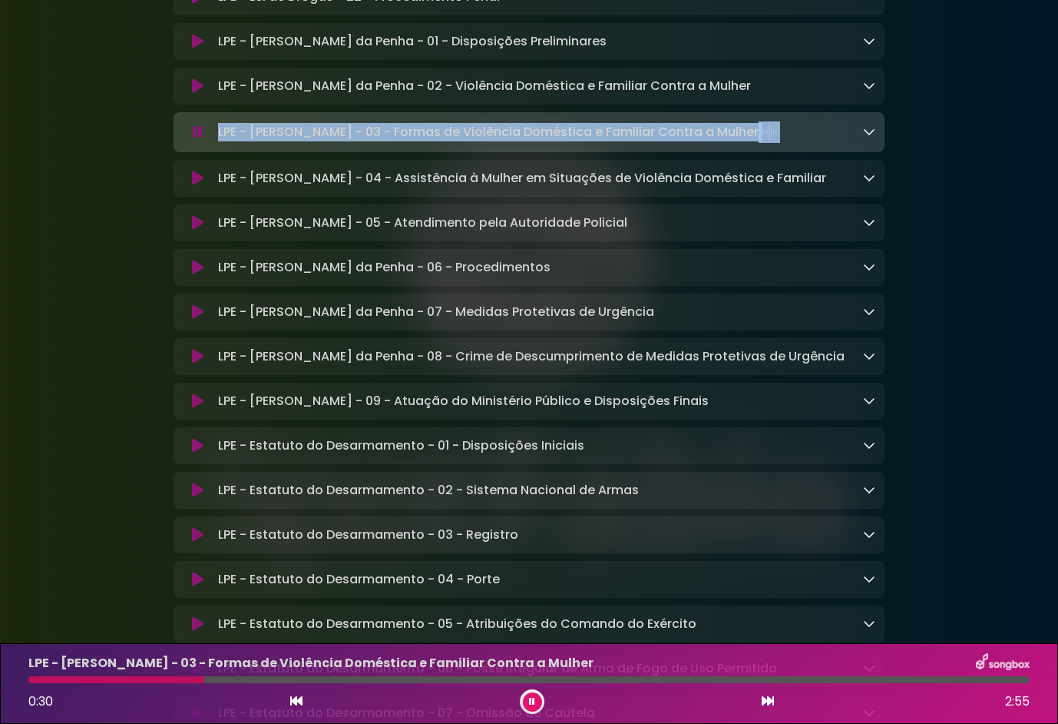
scroll to position [3145, 0]
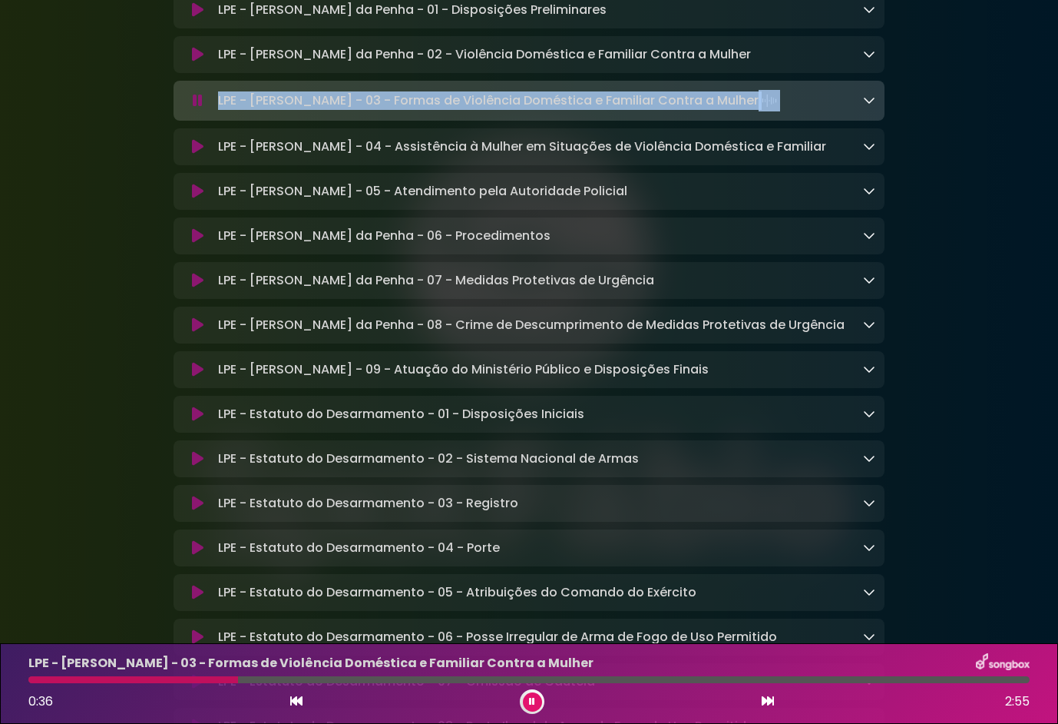
click at [528, 699] on button at bounding box center [532, 701] width 19 height 19
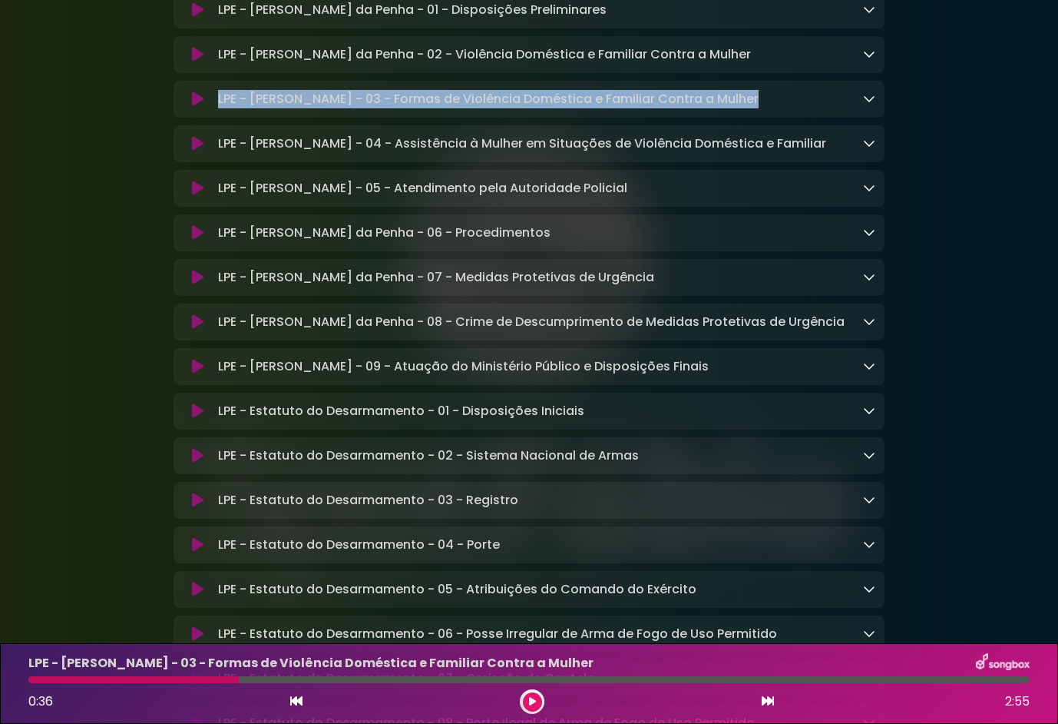
click at [196, 419] on icon at bounding box center [198, 410] width 12 height 15
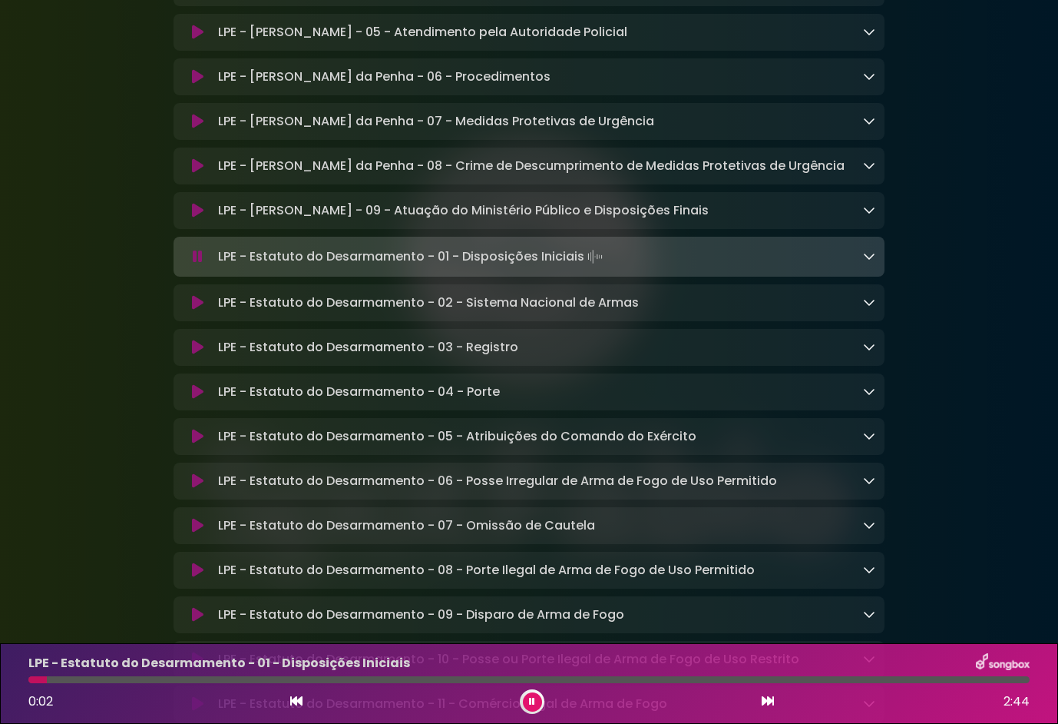
scroll to position [3298, 0]
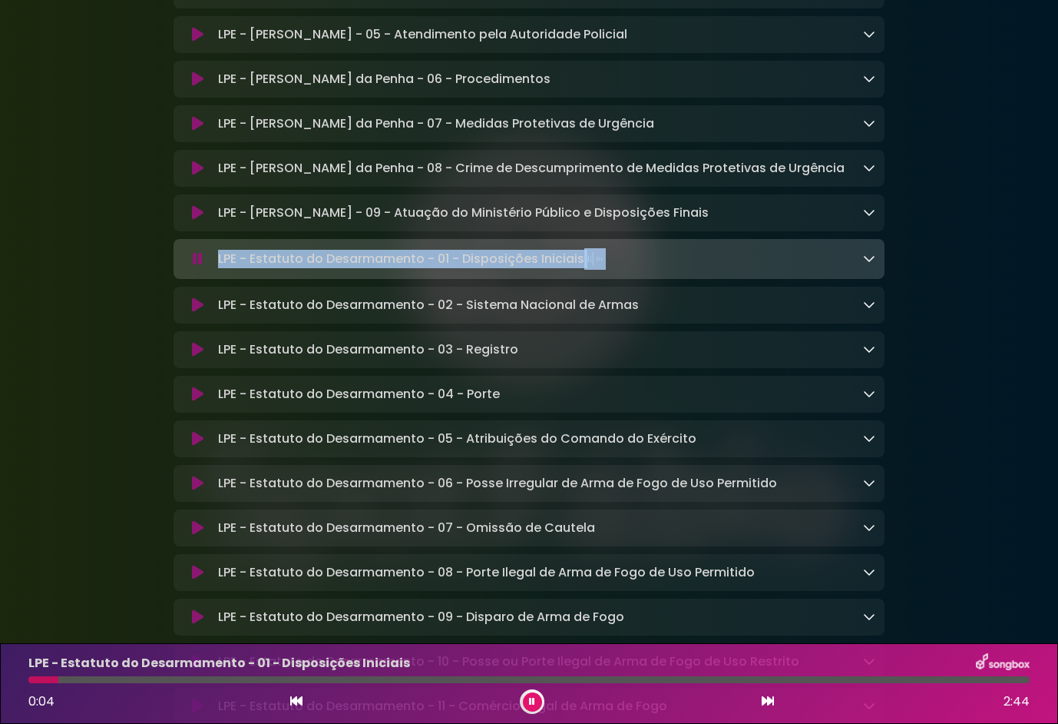
drag, startPoint x: 638, startPoint y: 311, endPoint x: 217, endPoint y: 318, distance: 420.2
click at [217, 270] on div "LPE - Estatuto do Desarmamento - 01 - Disposições Iniciais Loading Track..." at bounding box center [544, 259] width 664 height 22
drag, startPoint x: 217, startPoint y: 318, endPoint x: 259, endPoint y: 310, distance: 42.2
copy p "LPE - Estatuto do Desarmamento - 01 - Disposições Iniciais"
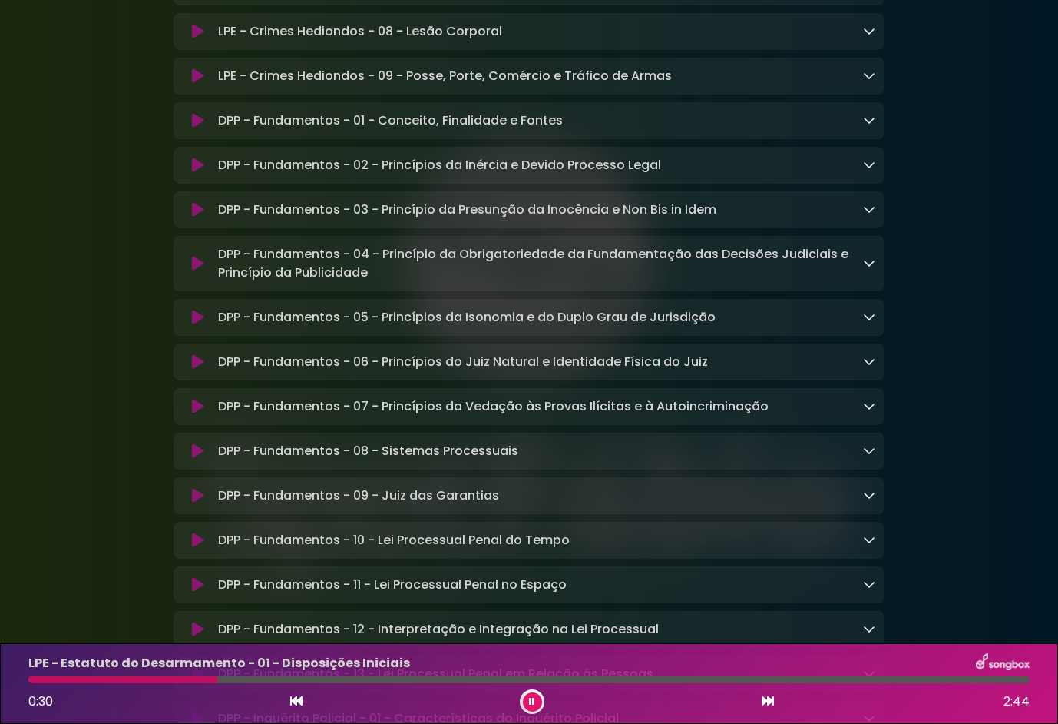
scroll to position [4758, 0]
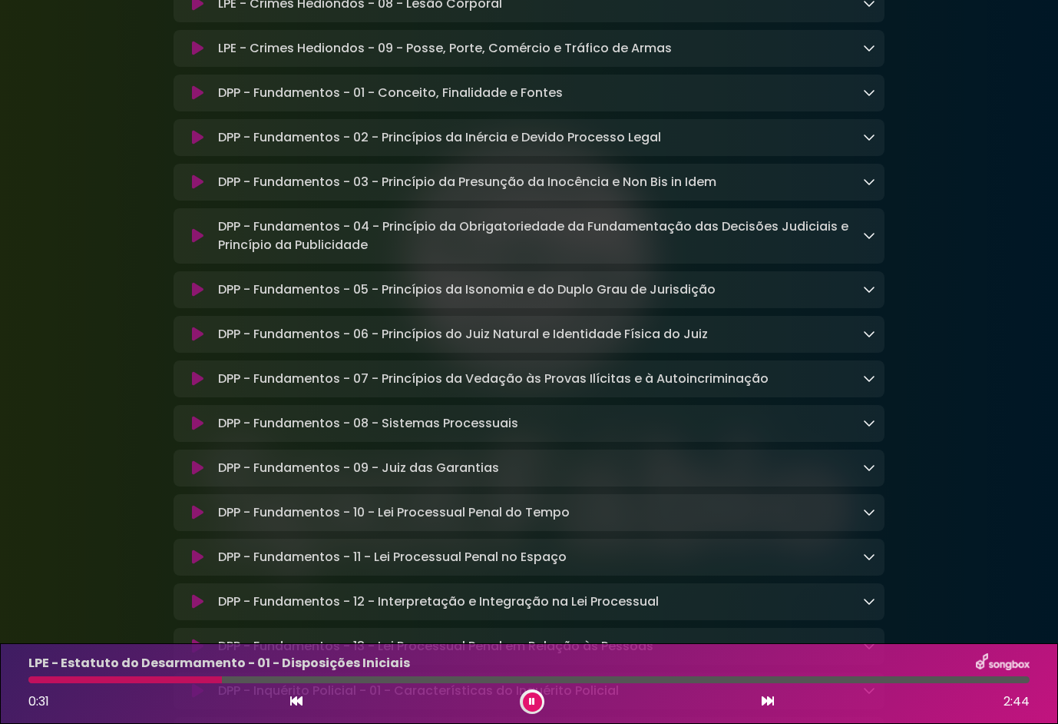
click at [204, 101] on button at bounding box center [197, 92] width 29 height 15
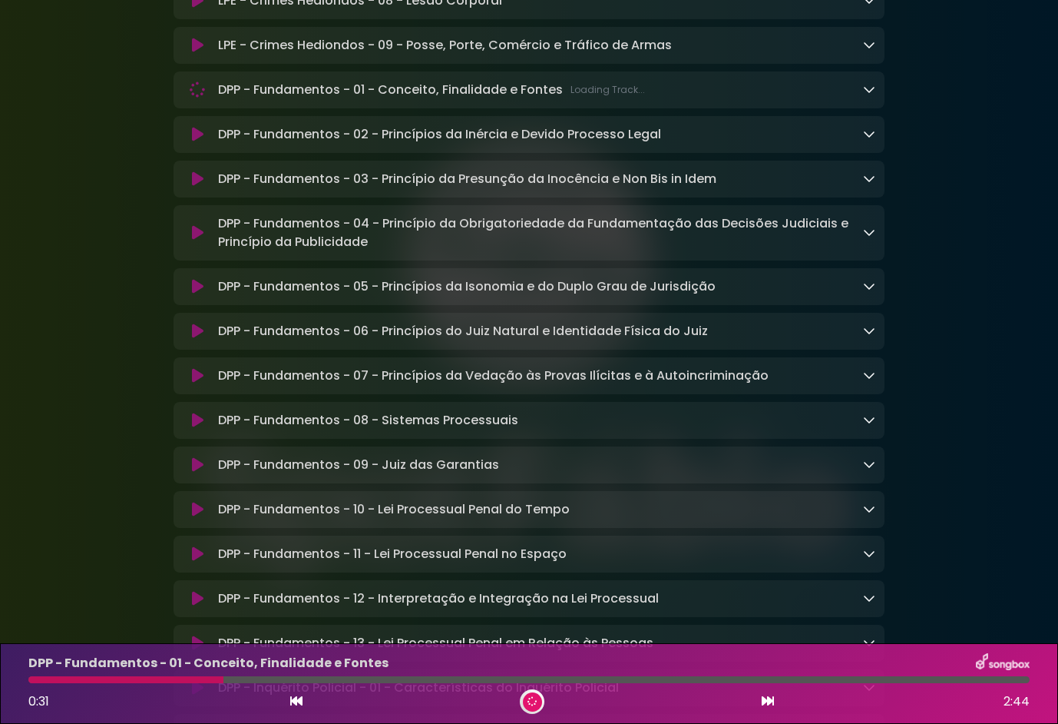
scroll to position [4755, 0]
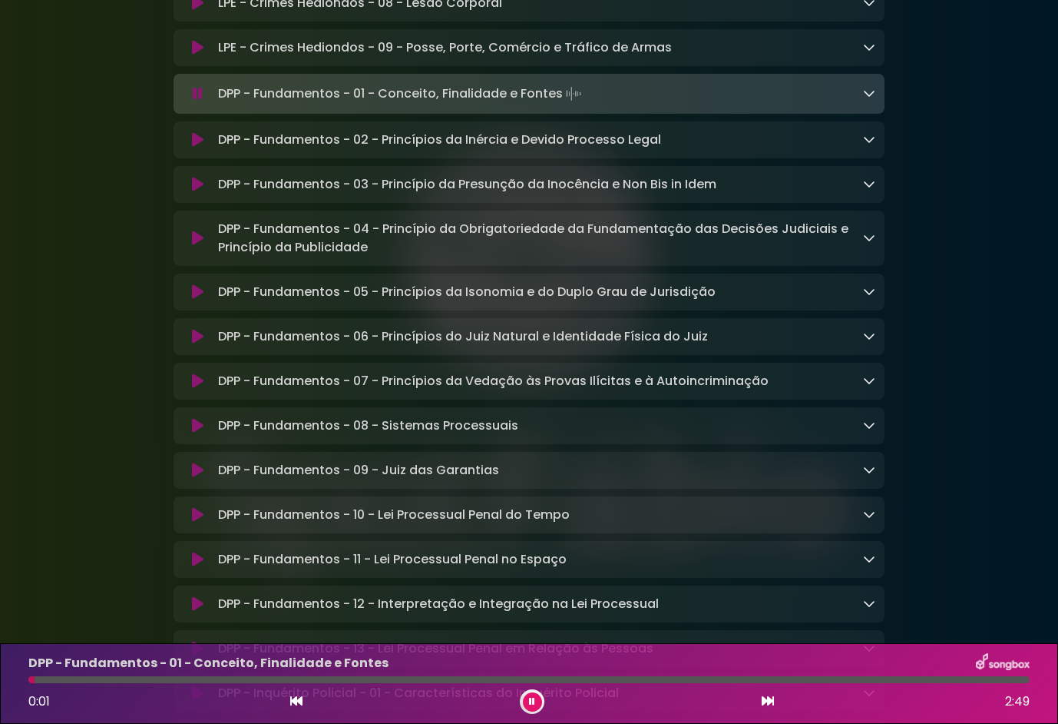
click at [198, 147] on icon at bounding box center [198, 139] width 12 height 15
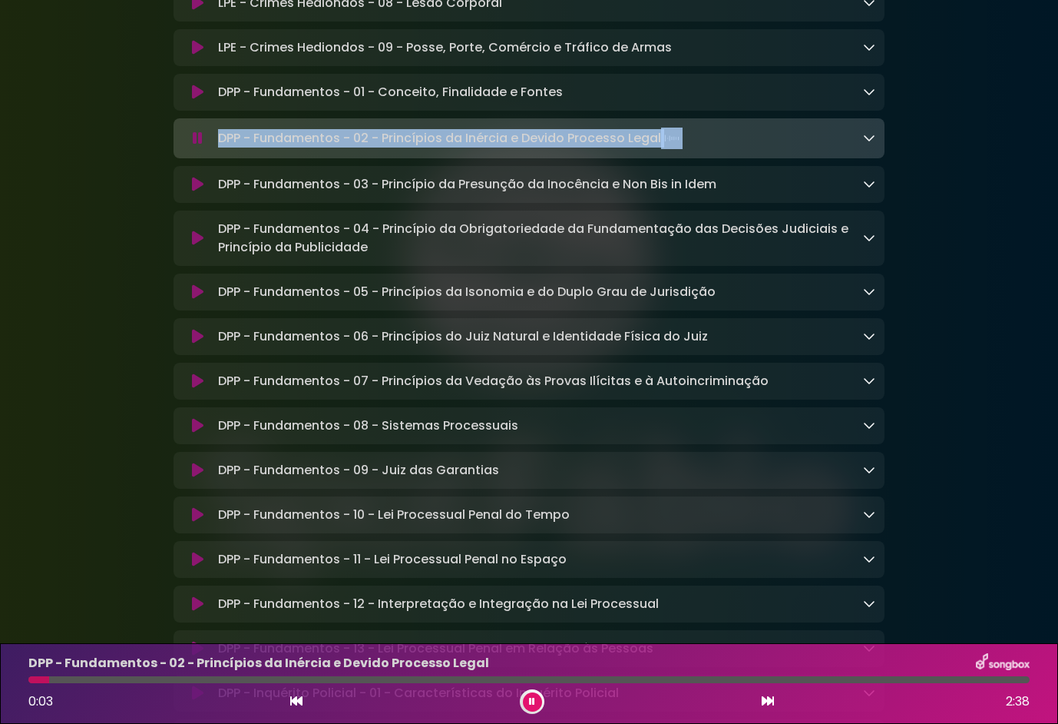
drag, startPoint x: 739, startPoint y: 211, endPoint x: 176, endPoint y: 217, distance: 563.0
click at [175, 149] on div "DPP - Fundamentos - 02 - Princípios da Inércia e Devido Processo Legal Loading …" at bounding box center [529, 139] width 711 height 22
drag, startPoint x: 176, startPoint y: 217, endPoint x: 272, endPoint y: 217, distance: 96.0
copy div "DPP - Fundamentos - 02 - Princípios da Inércia e Devido Processo Legal"
click at [193, 192] on icon at bounding box center [198, 184] width 12 height 15
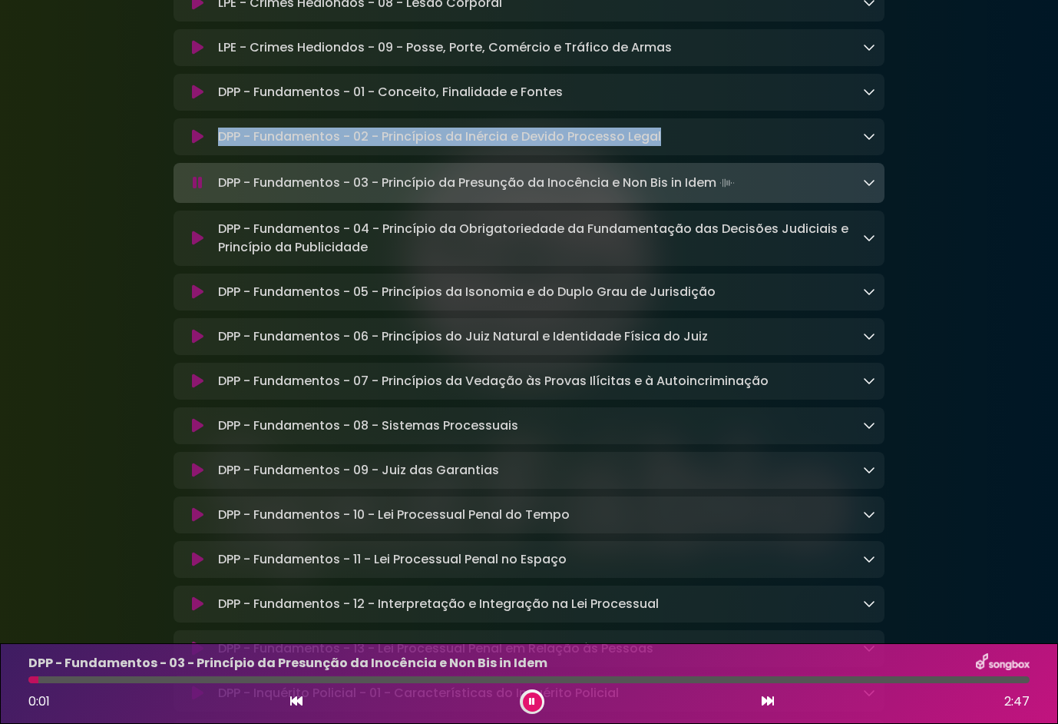
click at [192, 246] on icon at bounding box center [198, 237] width 12 height 15
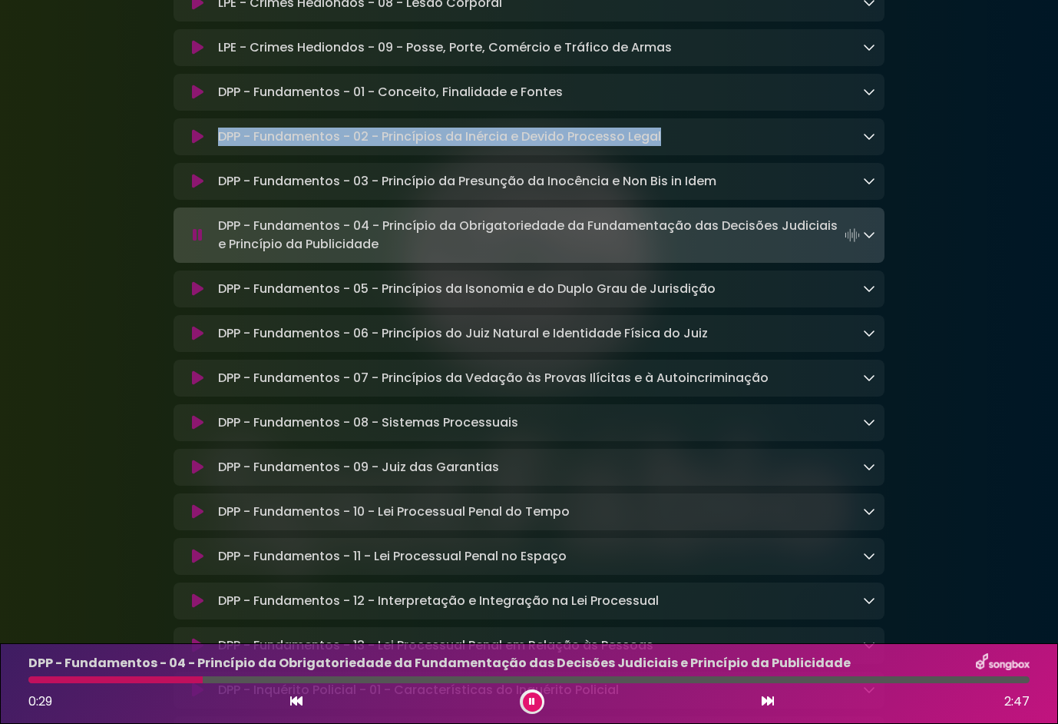
click at [193, 296] on icon at bounding box center [198, 288] width 12 height 15
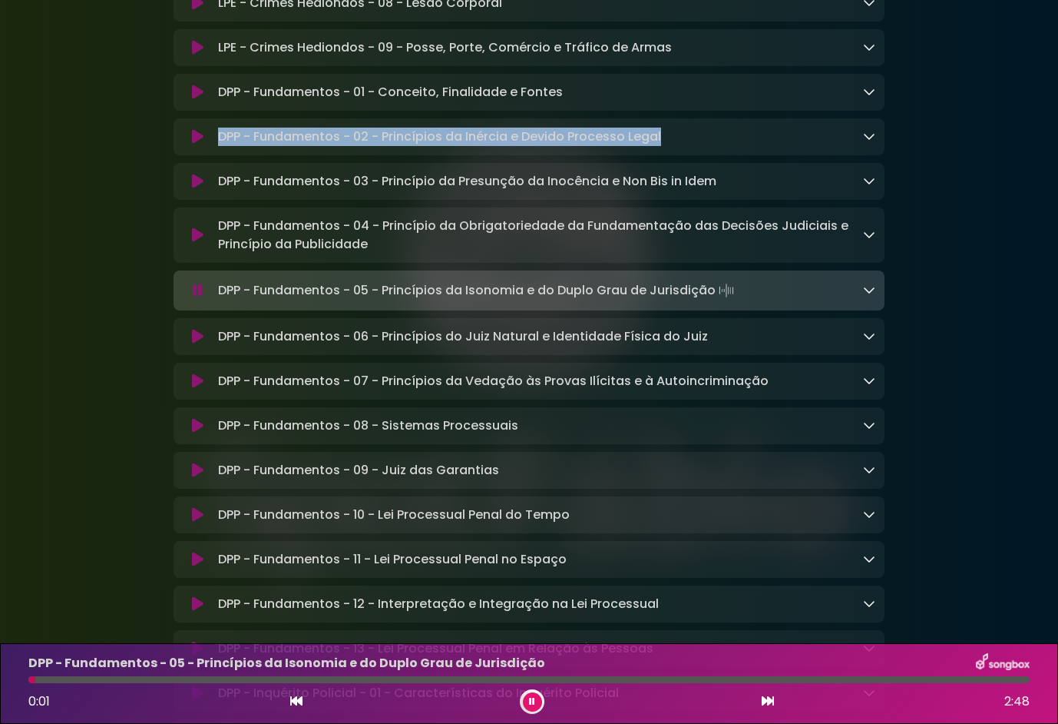
click at [196, 344] on icon at bounding box center [198, 336] width 12 height 15
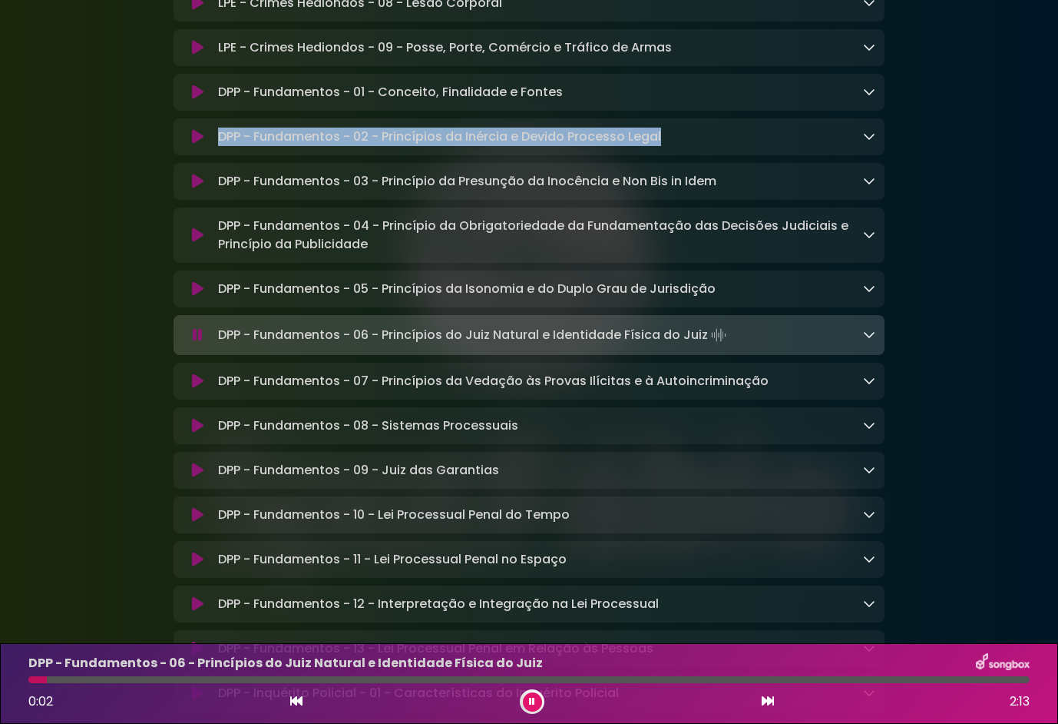
click at [194, 389] on icon at bounding box center [198, 380] width 12 height 15
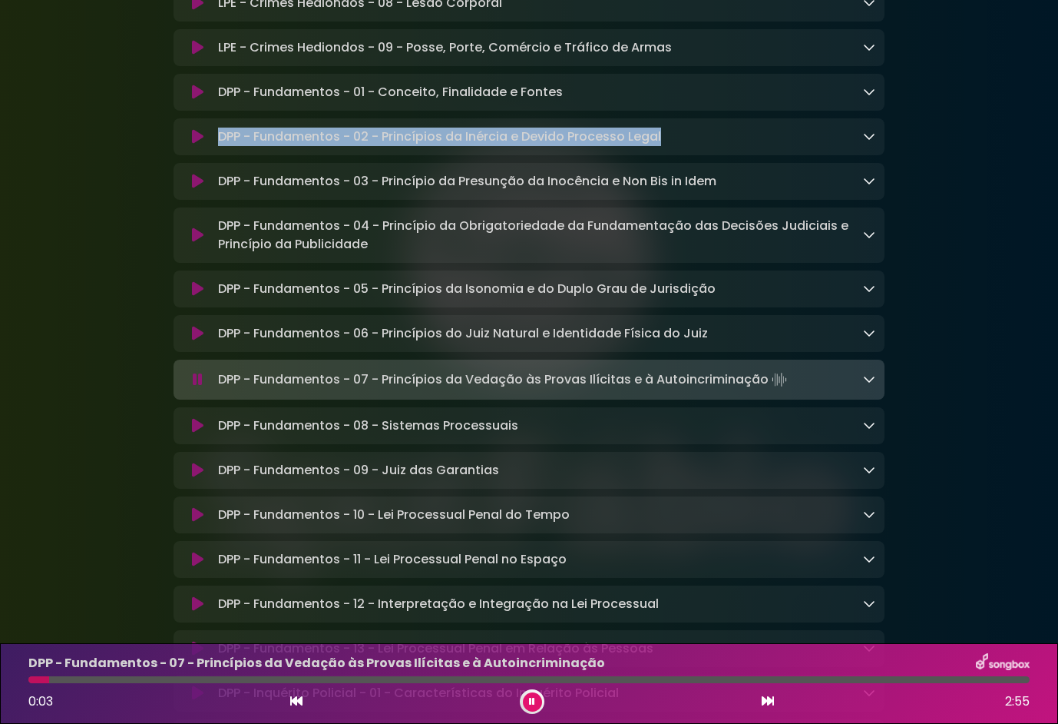
click at [200, 433] on icon at bounding box center [198, 425] width 12 height 15
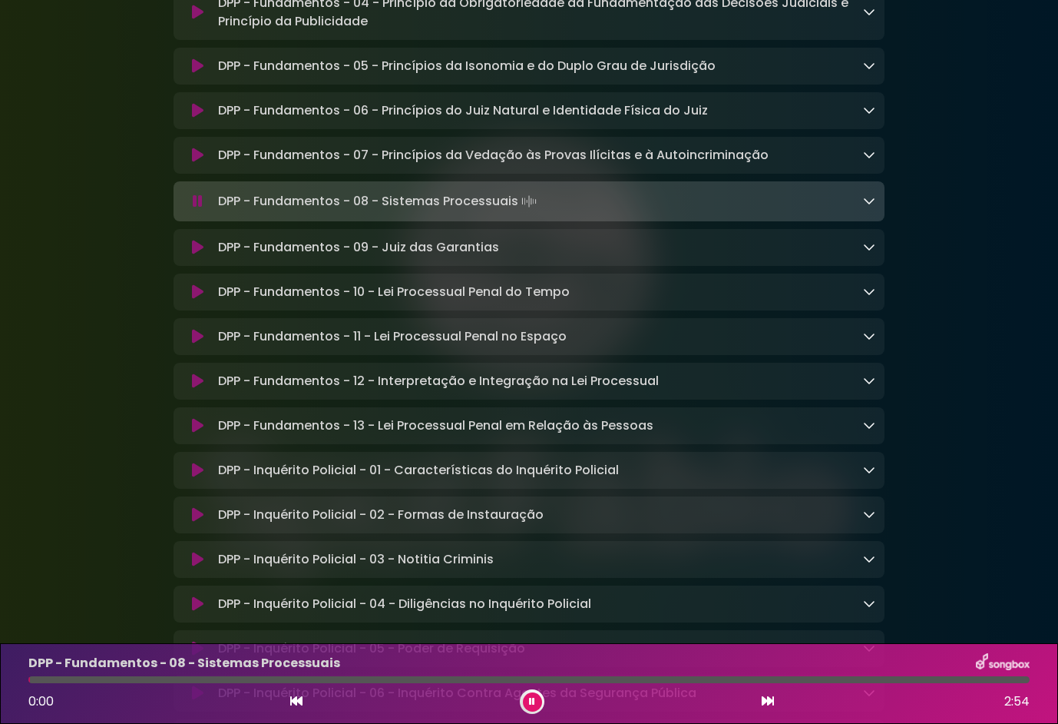
scroll to position [4986, 0]
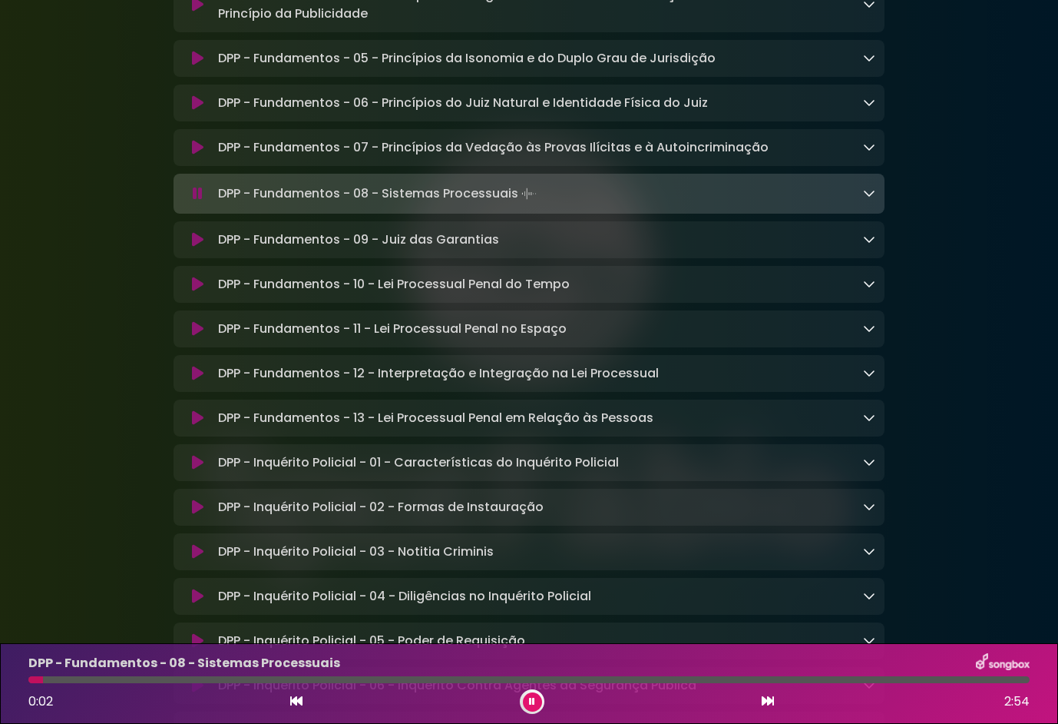
click at [197, 247] on icon at bounding box center [198, 239] width 12 height 15
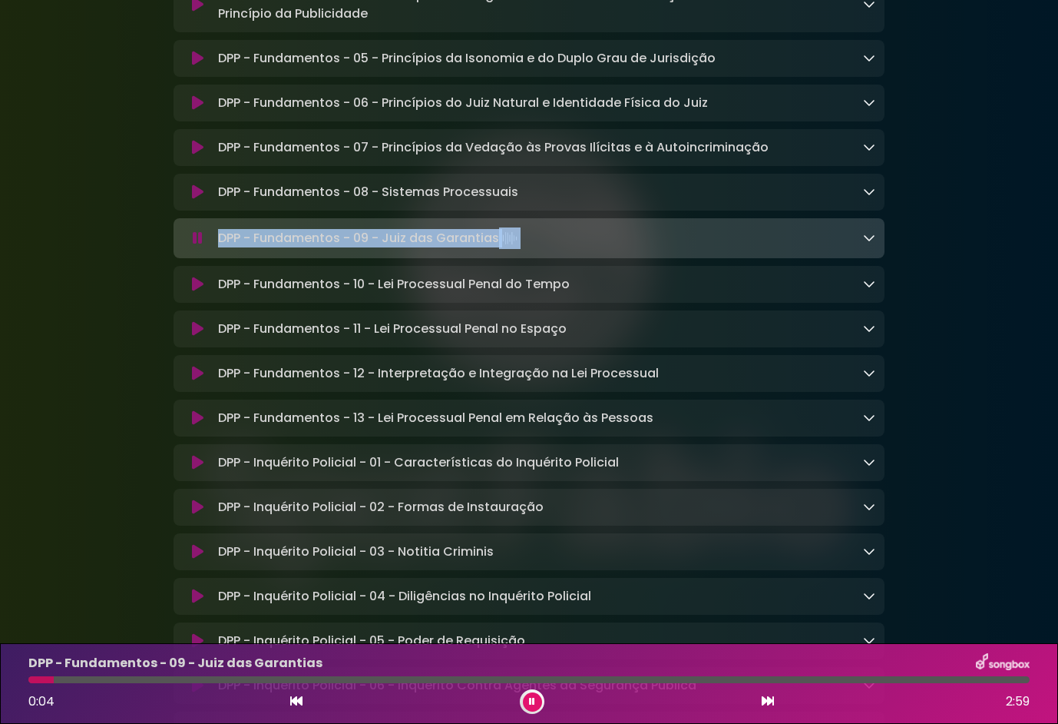
drag, startPoint x: 579, startPoint y: 325, endPoint x: 210, endPoint y: 323, distance: 368.7
click at [210, 249] on div "DPP - Fundamentos - 09 - Juiz das Garantias Loading Track..." at bounding box center [529, 238] width 693 height 22
drag, startPoint x: 210, startPoint y: 323, endPoint x: 263, endPoint y: 324, distance: 53.0
copy div "DPP - Fundamentos - 09 - Juiz das Garantias"
click at [559, 249] on div "DPP - Fundamentos - 09 - Juiz das Garantias Loading Track..." at bounding box center [544, 238] width 664 height 22
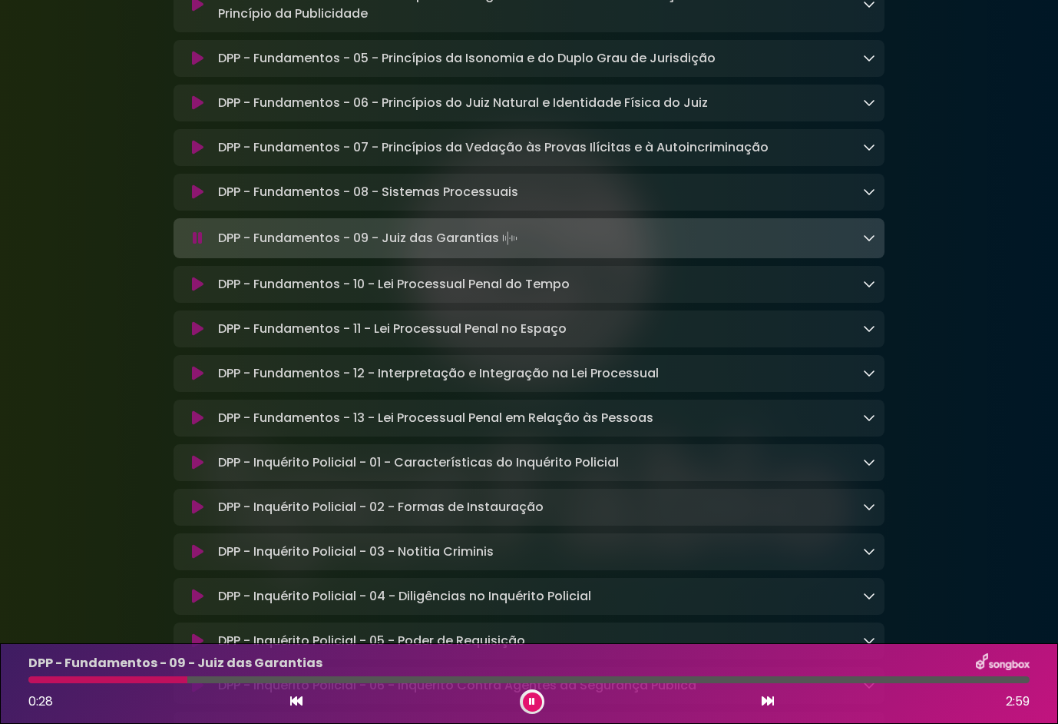
click at [195, 292] on icon at bounding box center [198, 284] width 12 height 15
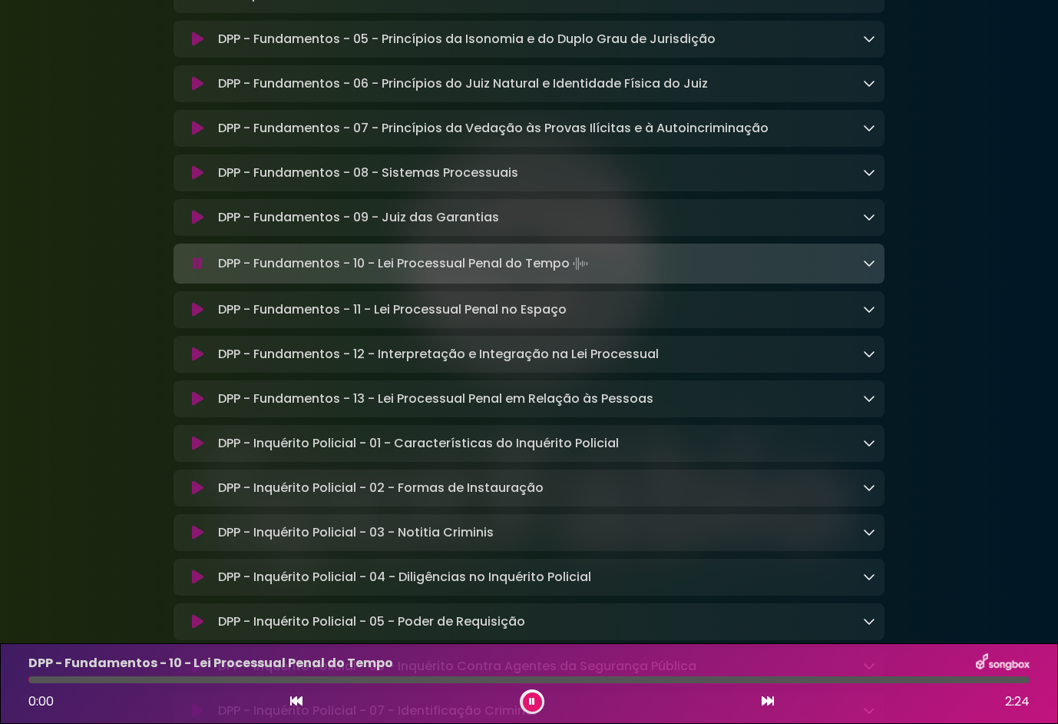
scroll to position [5216, 0]
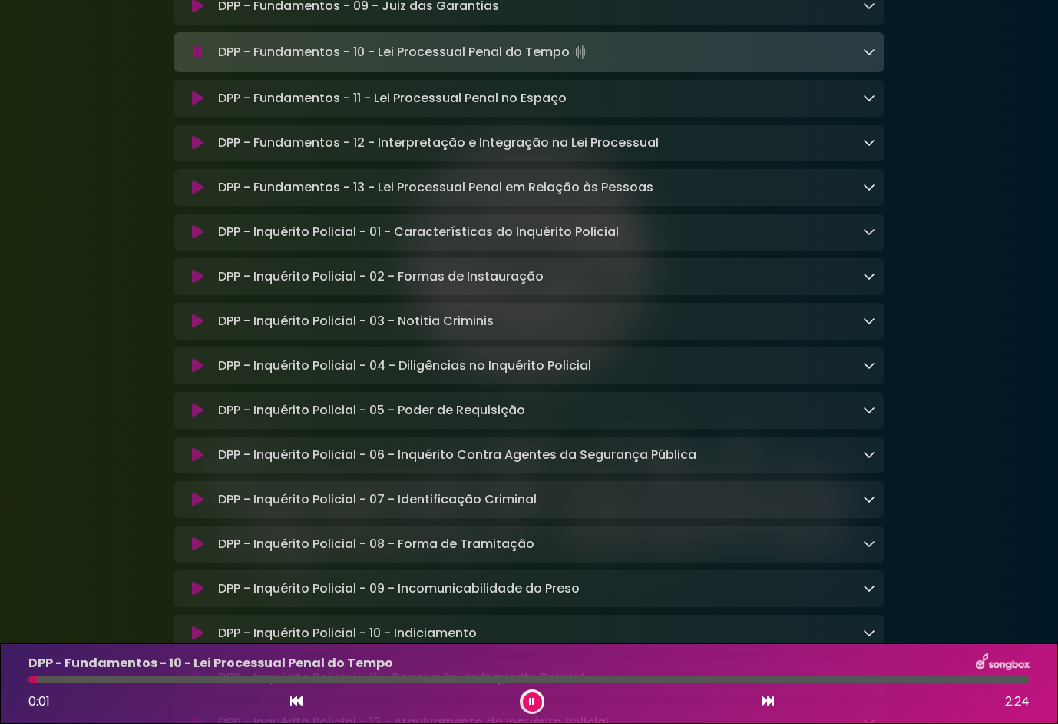
click at [200, 106] on icon at bounding box center [198, 98] width 12 height 15
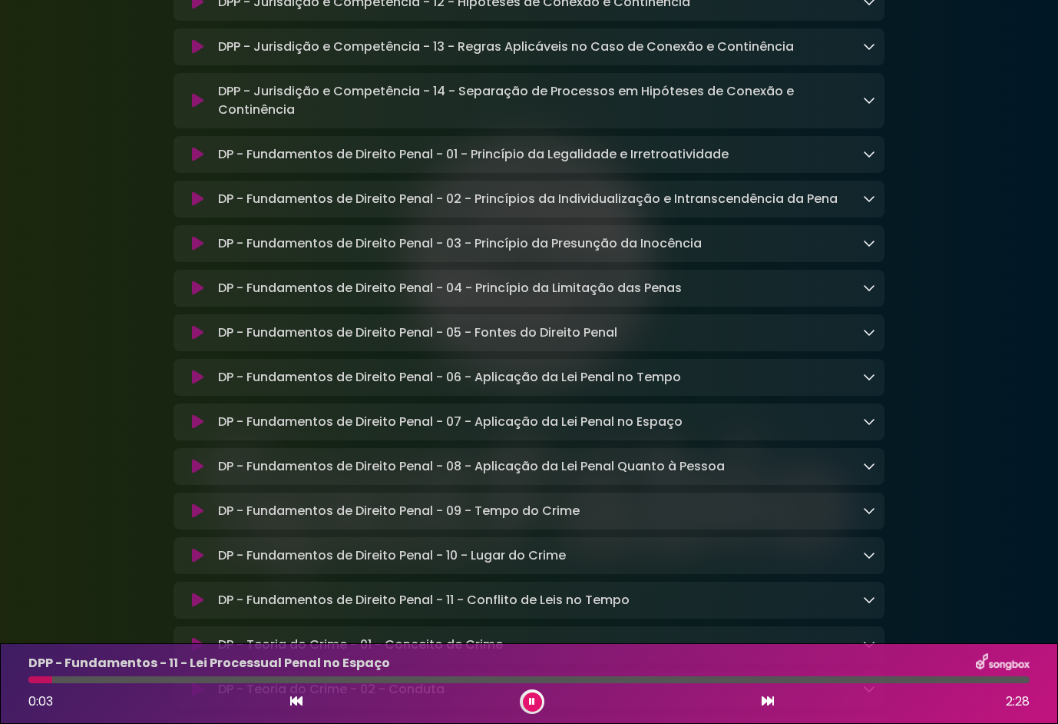
scroll to position [7600, 0]
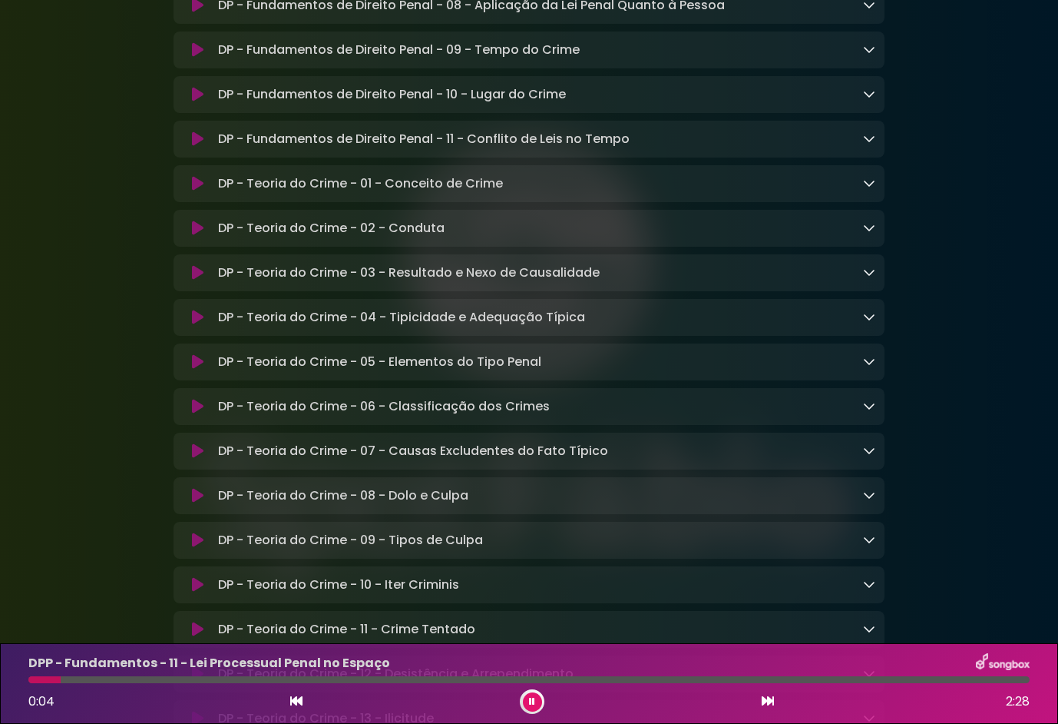
click at [199, 280] on icon at bounding box center [198, 272] width 12 height 15
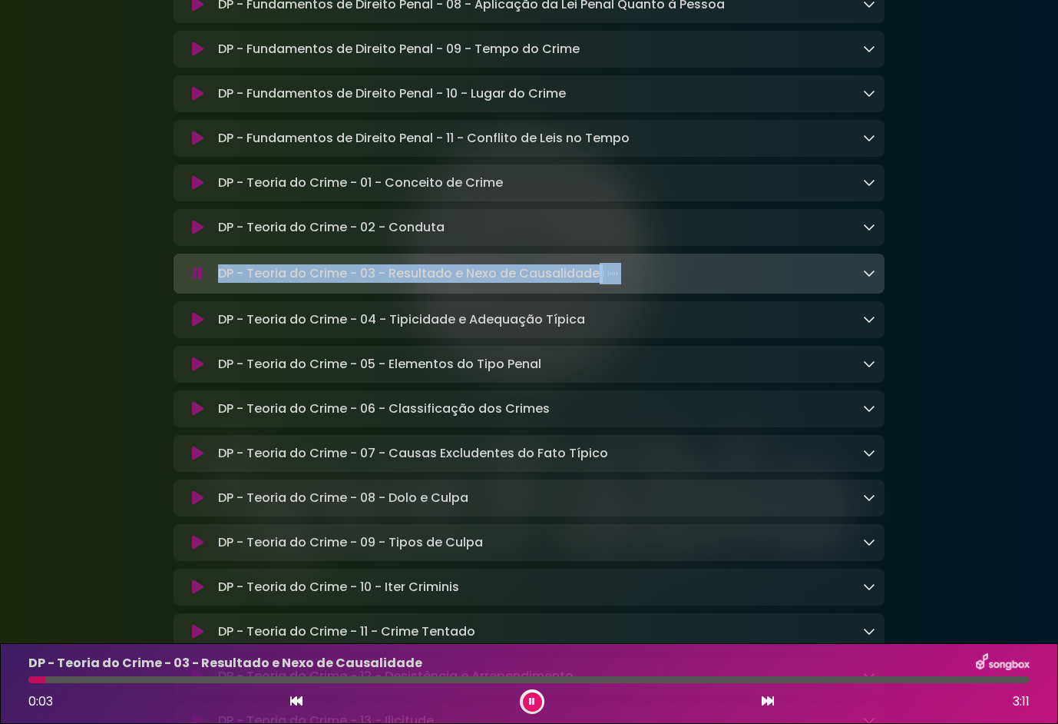
drag, startPoint x: 649, startPoint y: 399, endPoint x: 214, endPoint y: 407, distance: 434.8
click at [214, 284] on div "DP - Teoria do Crime - 03 - Resultado e Nexo de Causalidade Loading Track..." at bounding box center [544, 274] width 664 height 22
drag, startPoint x: 214, startPoint y: 407, endPoint x: 251, endPoint y: 403, distance: 37.1
copy p "DP - Teoria do Crime - 03 - Resultado e Nexo de Causalidade"
click at [193, 327] on icon at bounding box center [198, 319] width 12 height 15
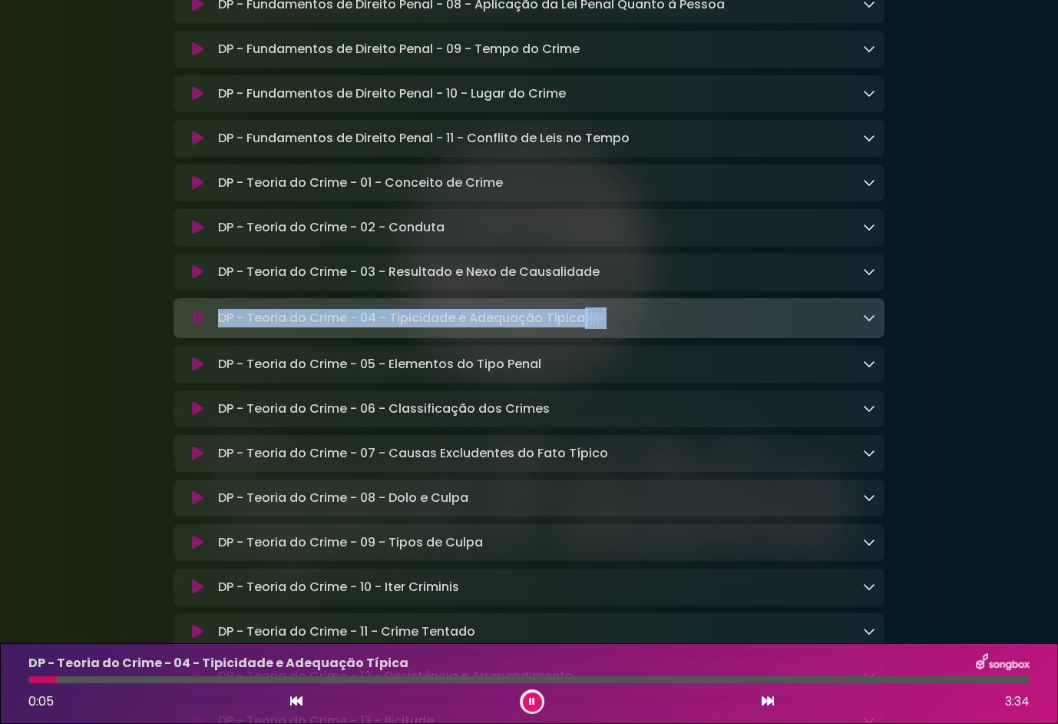
drag, startPoint x: 684, startPoint y: 451, endPoint x: 217, endPoint y: 442, distance: 466.3
click at [217, 329] on div "DP - Teoria do Crime - 04 - Tipicidade e Adequação Típica Loading Track..." at bounding box center [544, 318] width 664 height 22
drag, startPoint x: 217, startPoint y: 442, endPoint x: 321, endPoint y: 453, distance: 104.3
drag, startPoint x: 321, startPoint y: 453, endPoint x: 693, endPoint y: 449, distance: 371.8
click at [693, 329] on div "DP - Teoria do Crime - 04 - Tipicidade e Adequação Típica Loading Track..." at bounding box center [544, 318] width 664 height 22
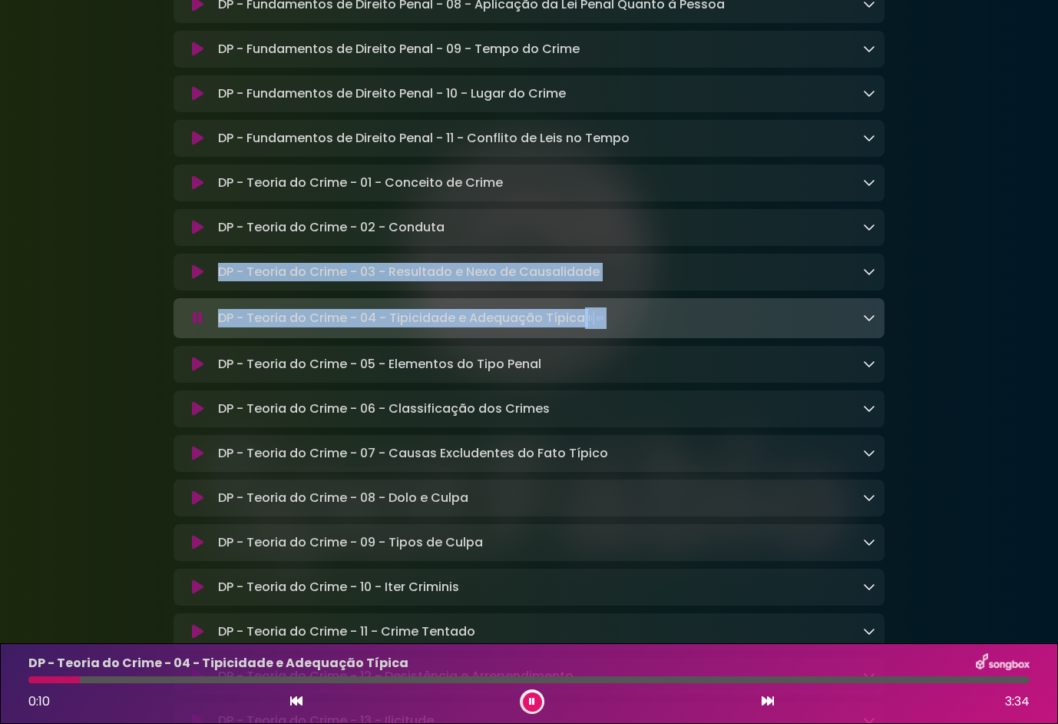
drag, startPoint x: 694, startPoint y: 455, endPoint x: 210, endPoint y: 399, distance: 487.1
drag, startPoint x: 210, startPoint y: 399, endPoint x: 243, endPoint y: 396, distance: 32.3
click at [526, 707] on button at bounding box center [532, 701] width 19 height 19
